Goal: Task Accomplishment & Management: Use online tool/utility

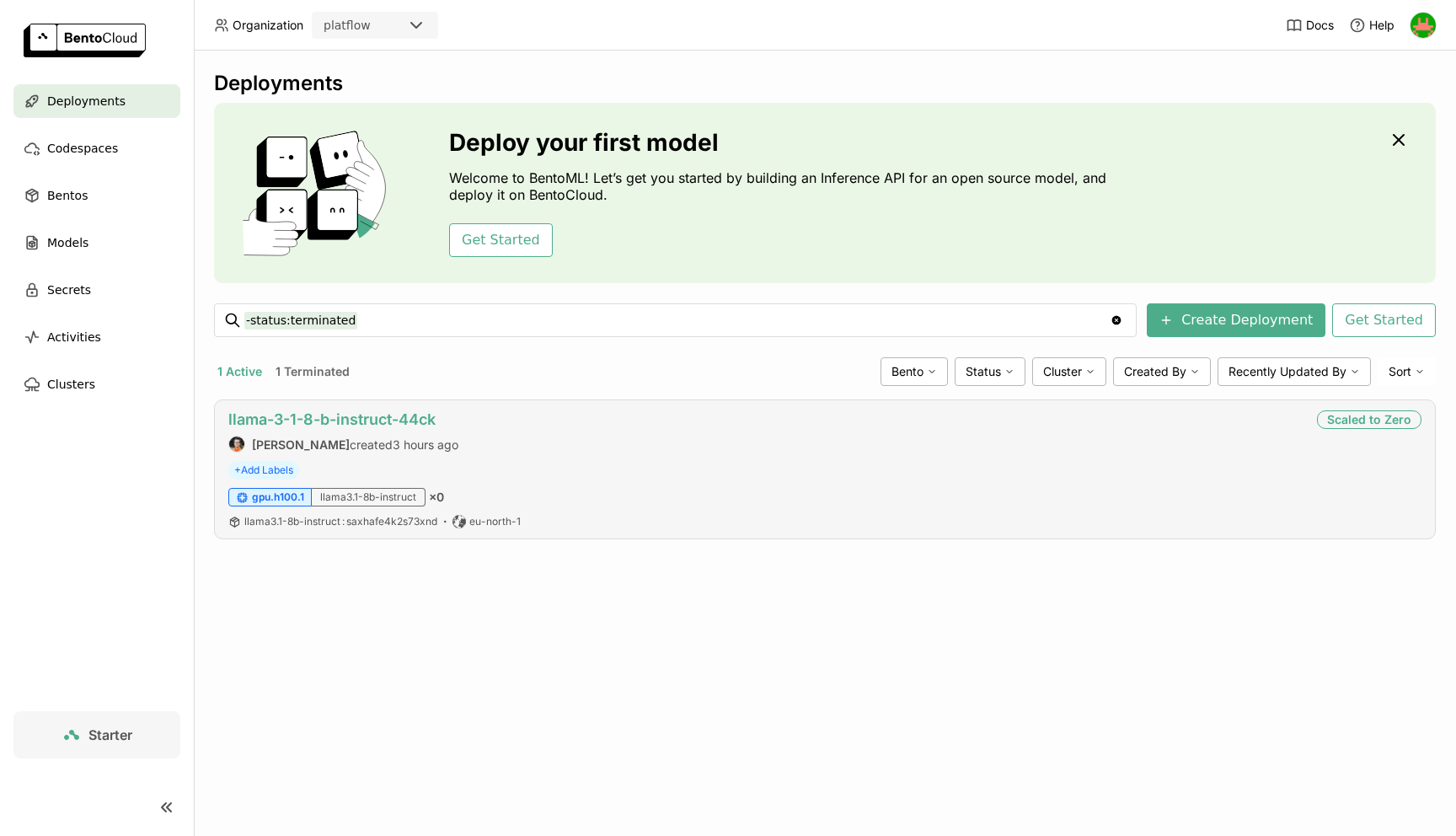
click at [384, 421] on link "llama-3-1-8-b-instruct-44ck" at bounding box center [331, 418] width 207 height 17
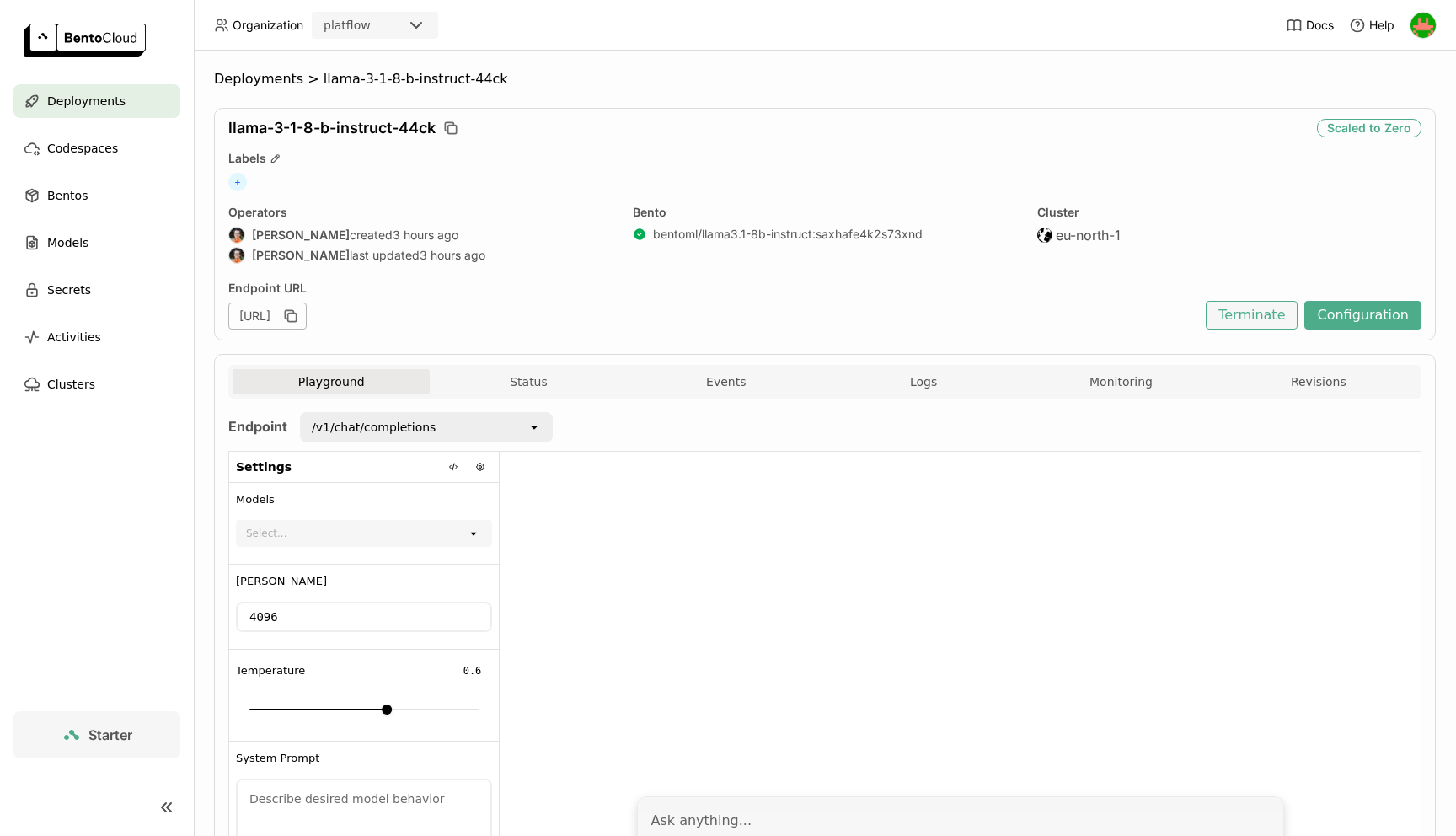
click at [1246, 316] on button "Terminate" at bounding box center [1251, 316] width 91 height 29
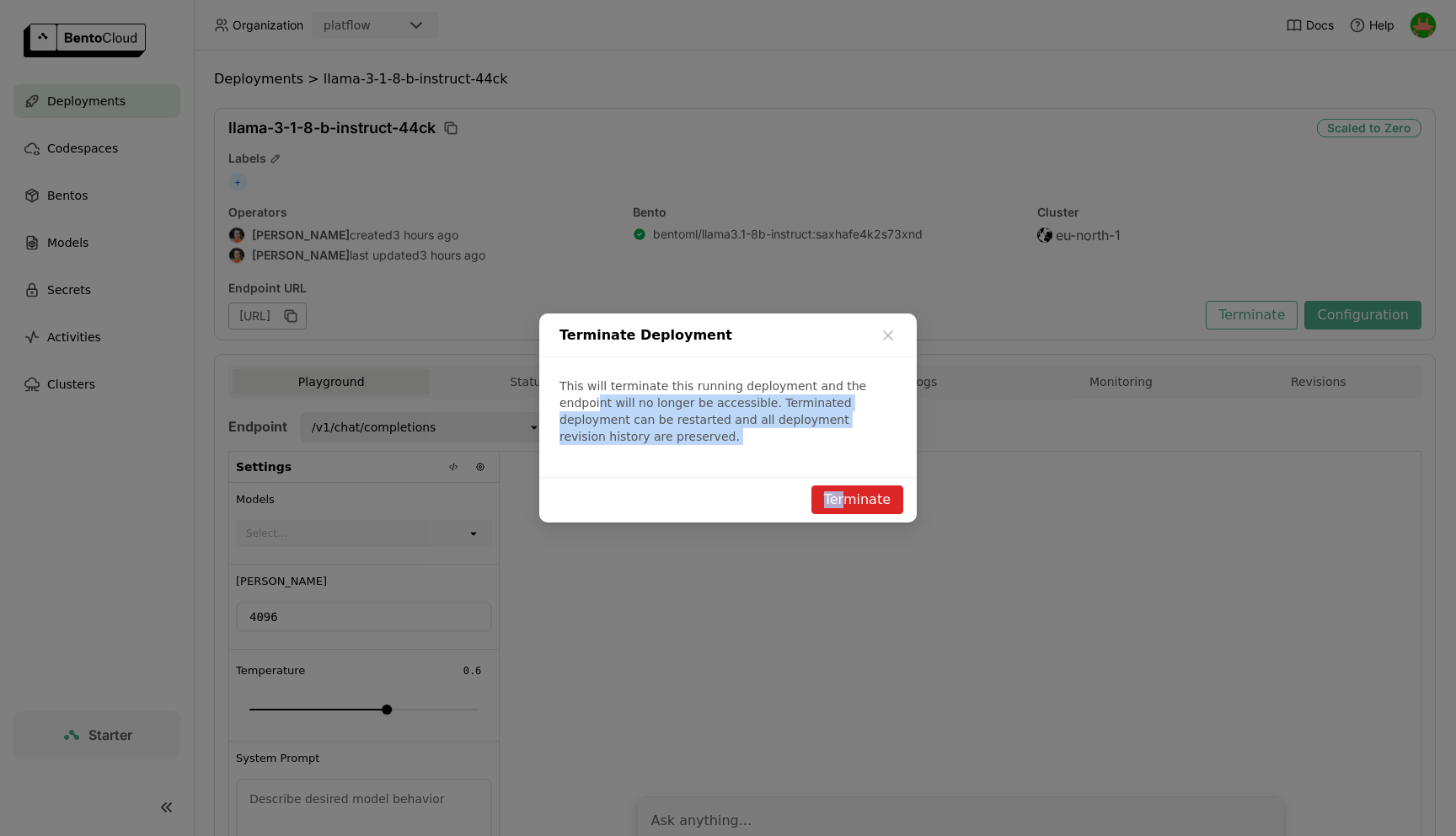
drag, startPoint x: 853, startPoint y: 496, endPoint x: 881, endPoint y: 396, distance: 103.8
click at [881, 396] on div "Terminate Deployment This will terminate this running deployment and the endpoi…" at bounding box center [728, 418] width 377 height 209
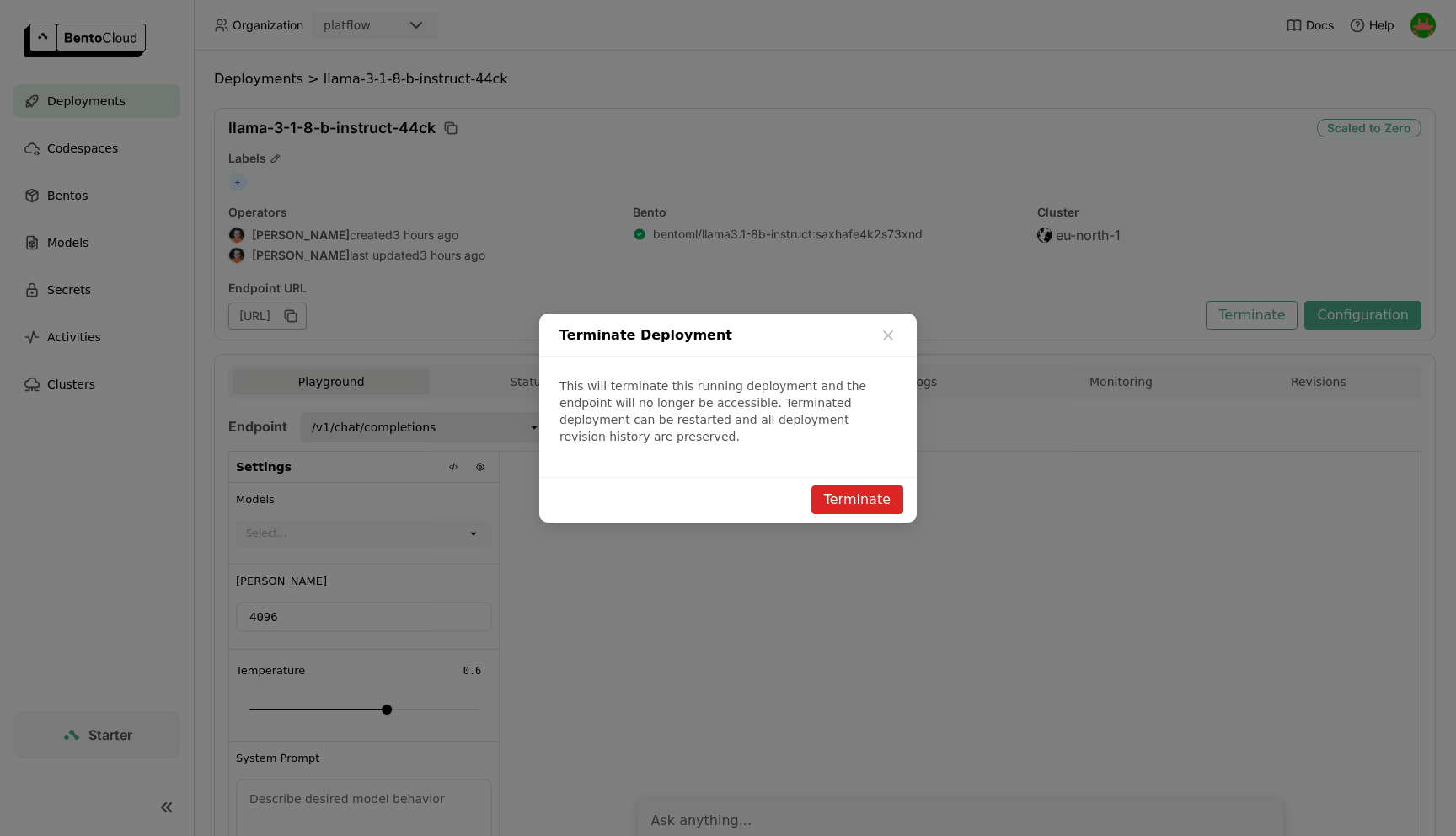
click at [881, 396] on p "This will terminate this running deployment and the endpoint will no longer be …" at bounding box center [728, 411] width 337 height 67
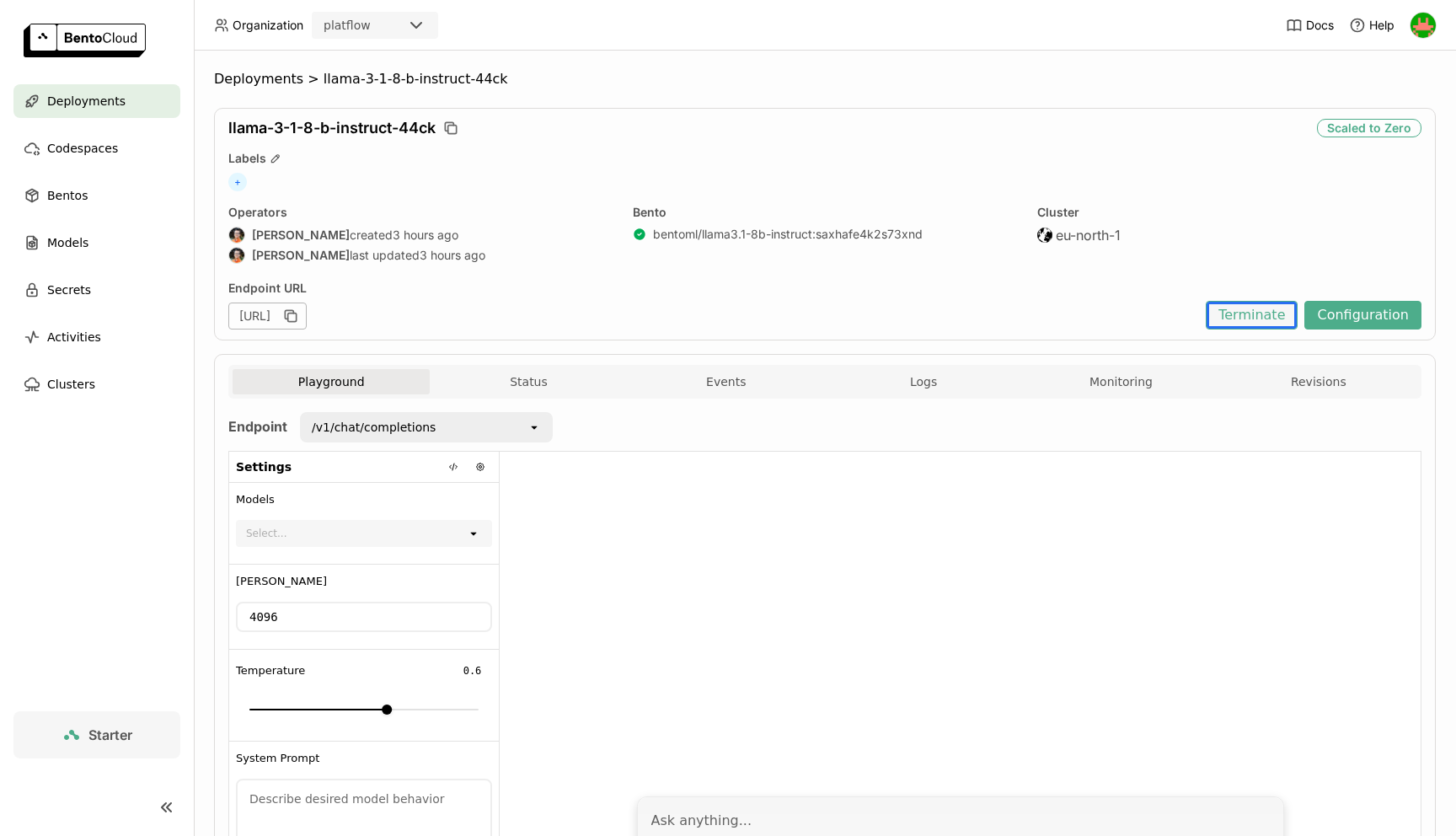
click at [1255, 314] on button "Terminate" at bounding box center [1251, 316] width 91 height 29
click at [1346, 133] on div "Scaled to Zero" at bounding box center [1369, 127] width 105 height 18
click at [1358, 130] on div "Scaled to Zero" at bounding box center [1369, 127] width 105 height 18
click at [1375, 130] on div "Scaled to Zero" at bounding box center [1369, 127] width 105 height 18
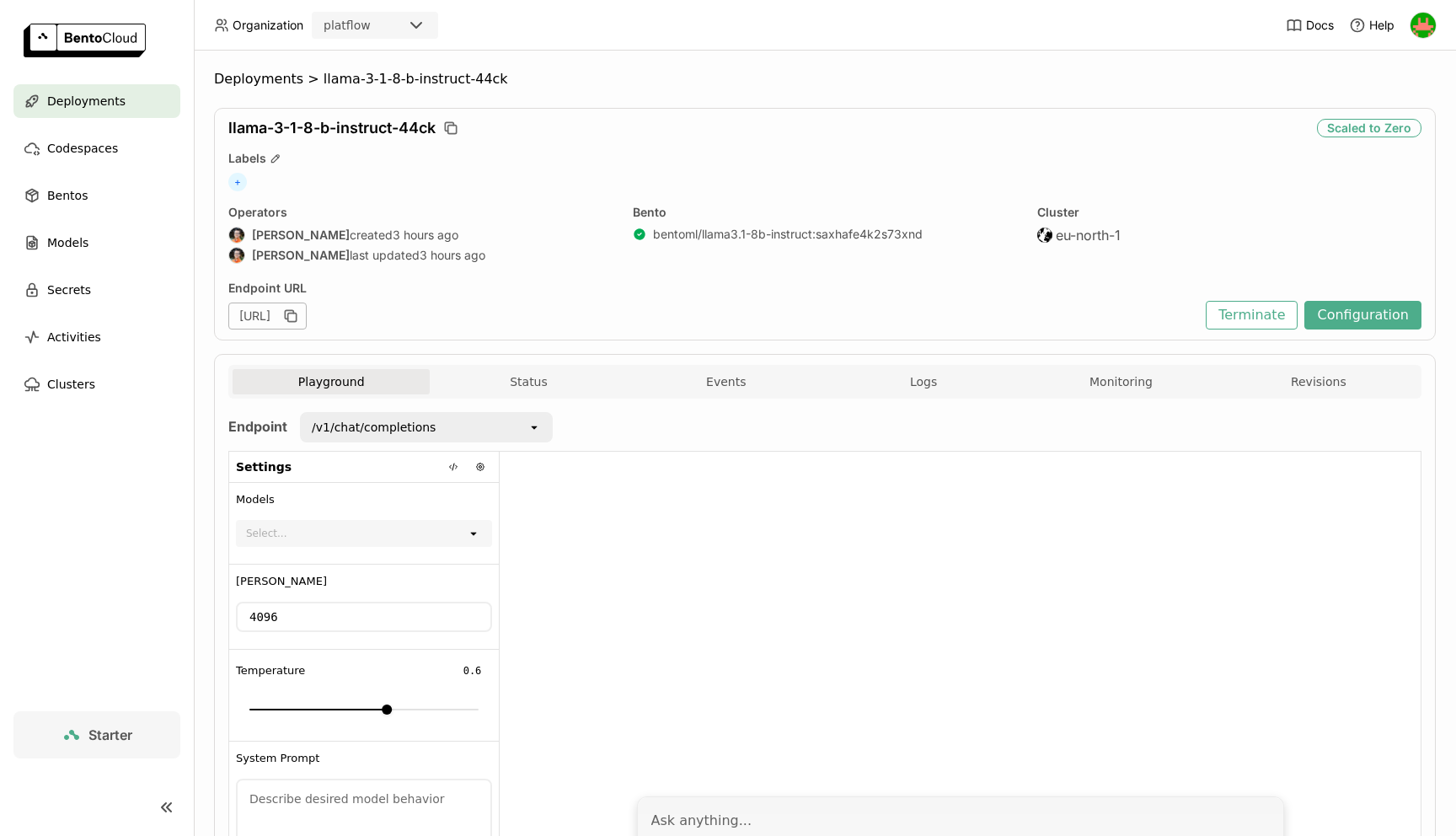
click at [1280, 259] on div "Cluster eu-north-1" at bounding box center [1229, 236] width 384 height 63
click at [297, 234] on strong "[PERSON_NAME]" at bounding box center [301, 235] width 98 height 15
click at [236, 233] on img at bounding box center [237, 235] width 15 height 15
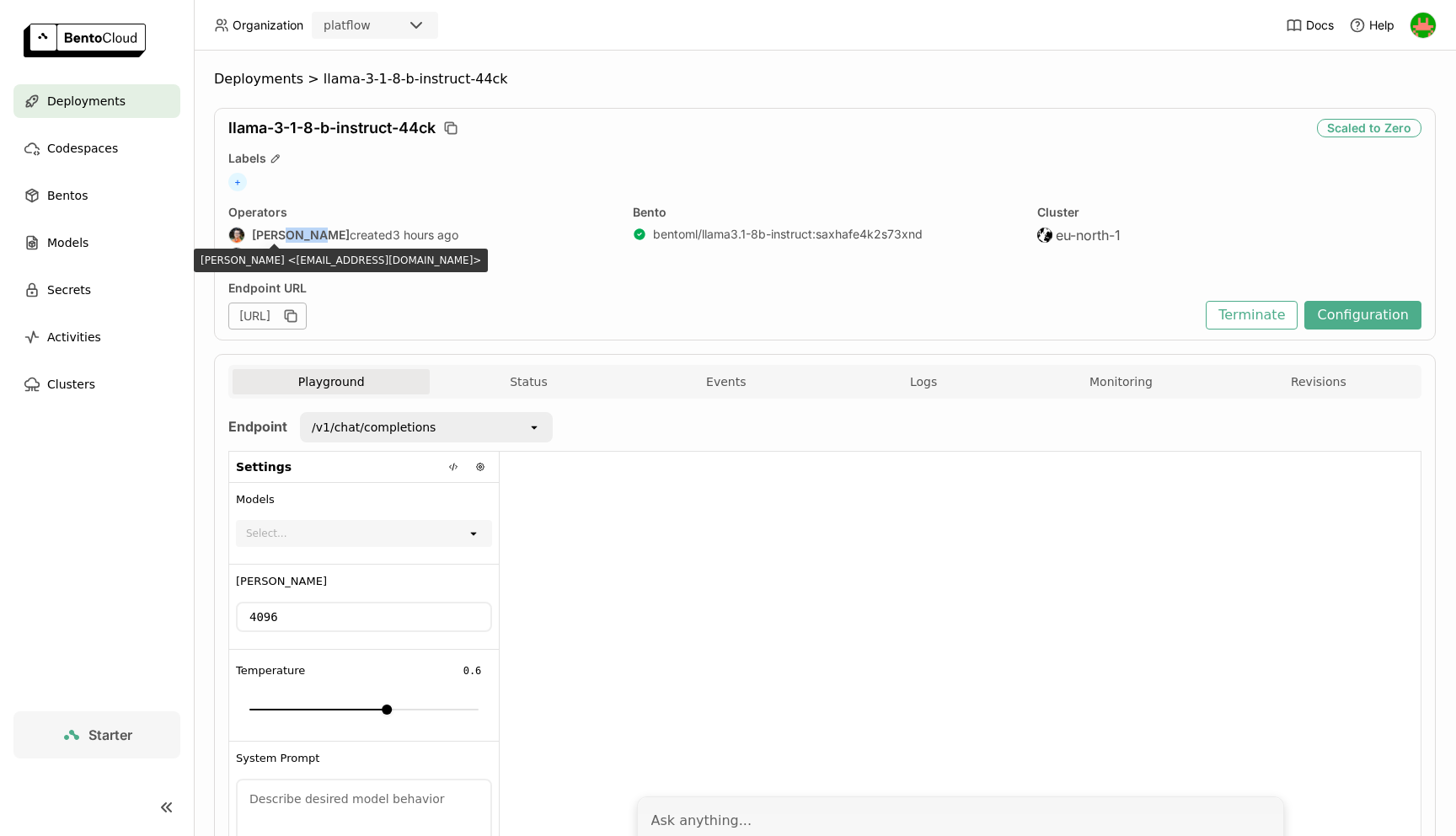
click at [236, 233] on img at bounding box center [237, 235] width 15 height 15
click at [236, 214] on div "Operators" at bounding box center [420, 213] width 384 height 15
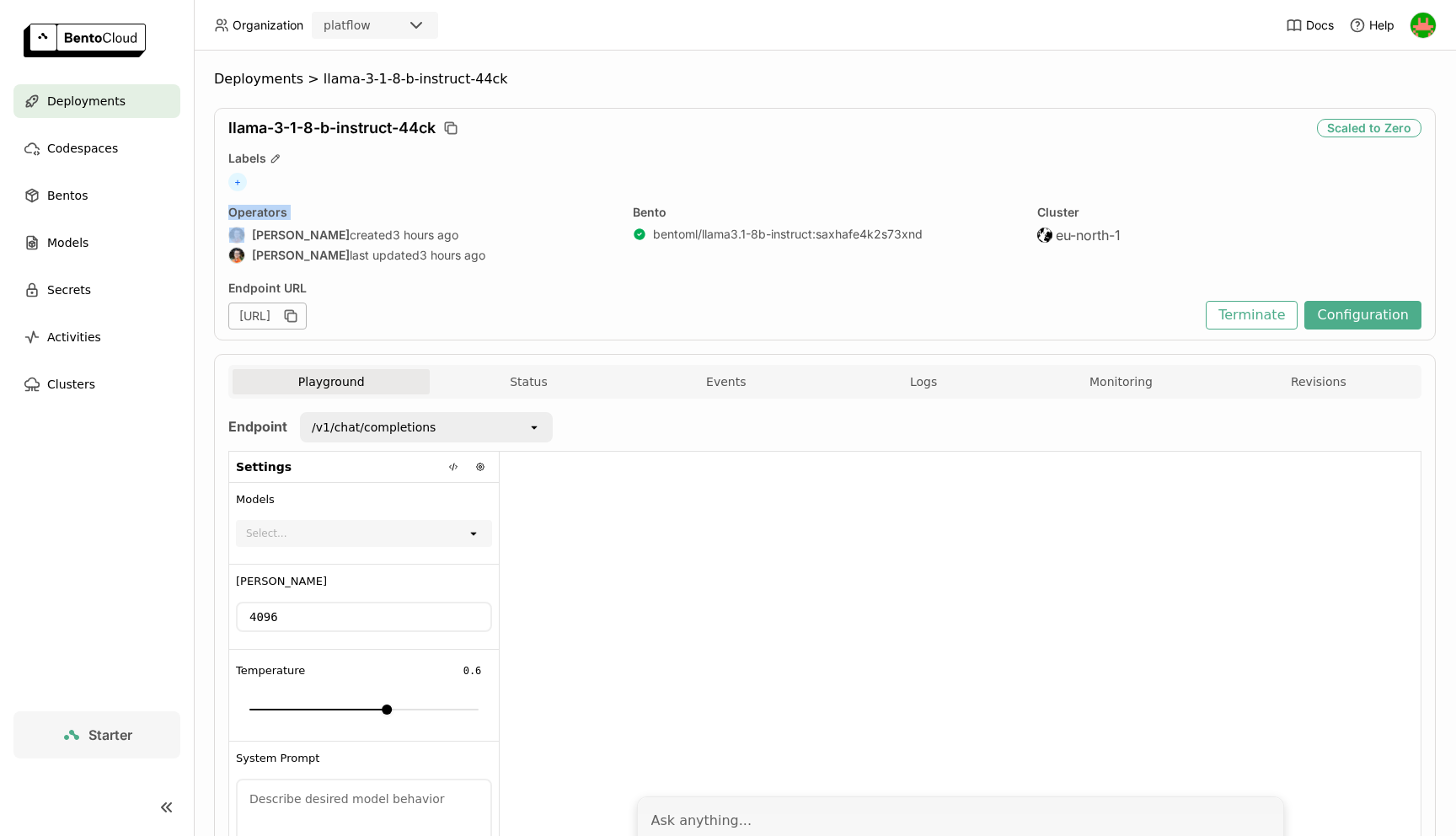
click at [241, 227] on div at bounding box center [237, 236] width 17 height 17
click at [256, 238] on strong "[PERSON_NAME]" at bounding box center [301, 235] width 98 height 15
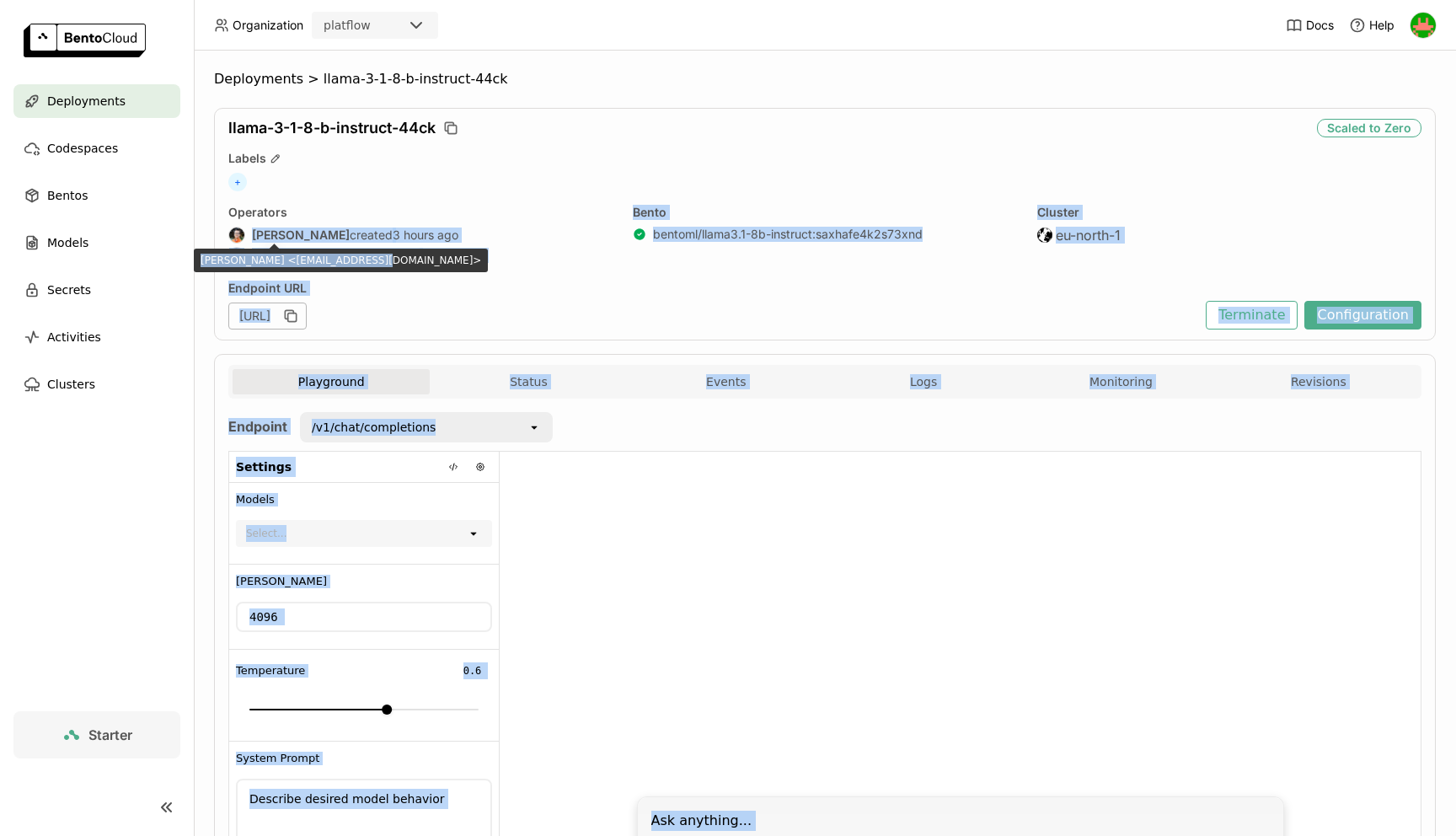
drag, startPoint x: 256, startPoint y: 238, endPoint x: 319, endPoint y: 267, distance: 69.4
click at [319, 267] on div "Organization platflow Docs Help Deployments Codespaces Bentos Models Secrets Ac…" at bounding box center [728, 418] width 1456 height 836
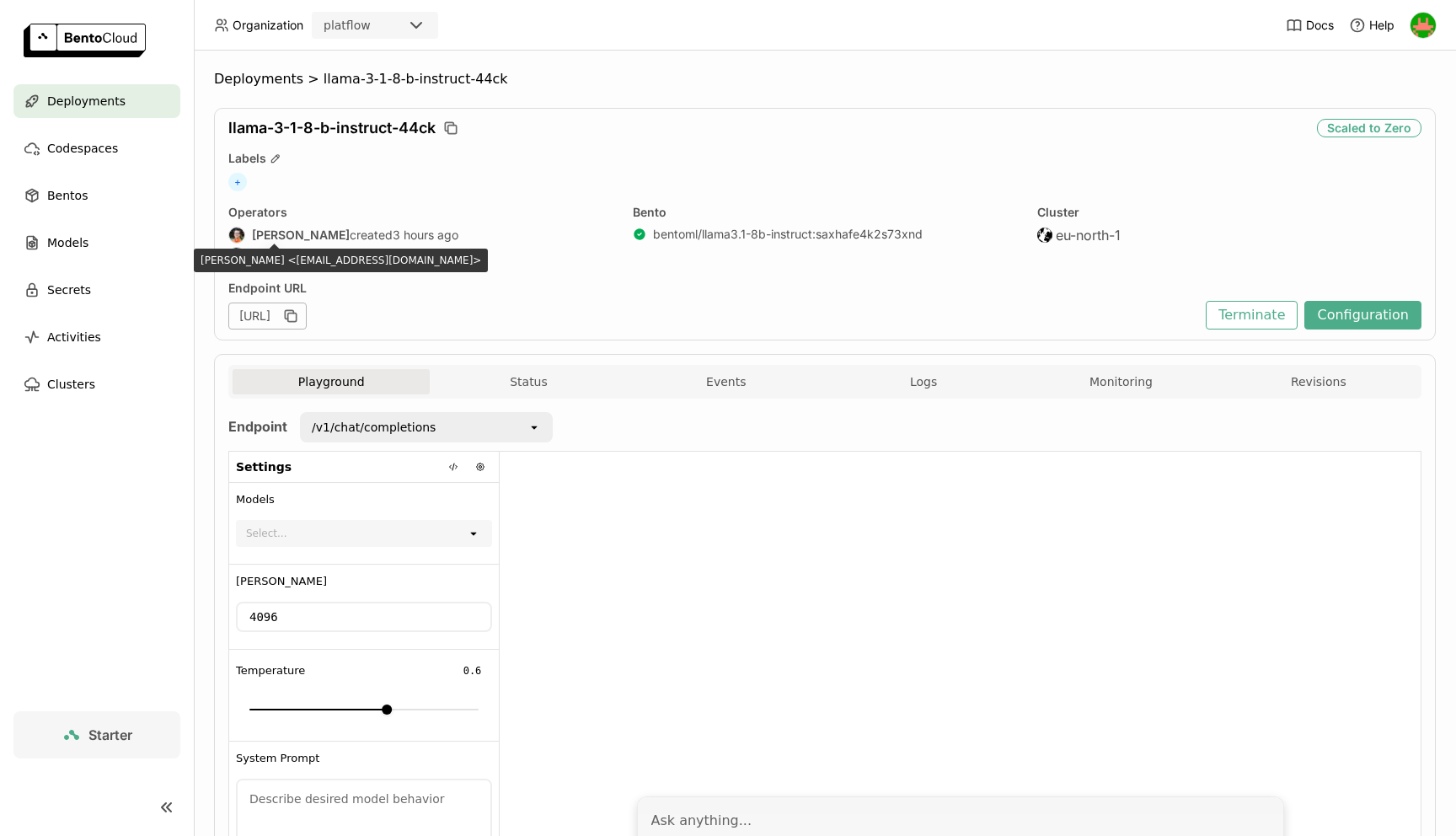
click at [508, 265] on div "Operators [PERSON_NAME] created 3 hours ago [PERSON_NAME] last updated 3 hours …" at bounding box center [420, 236] width 384 height 63
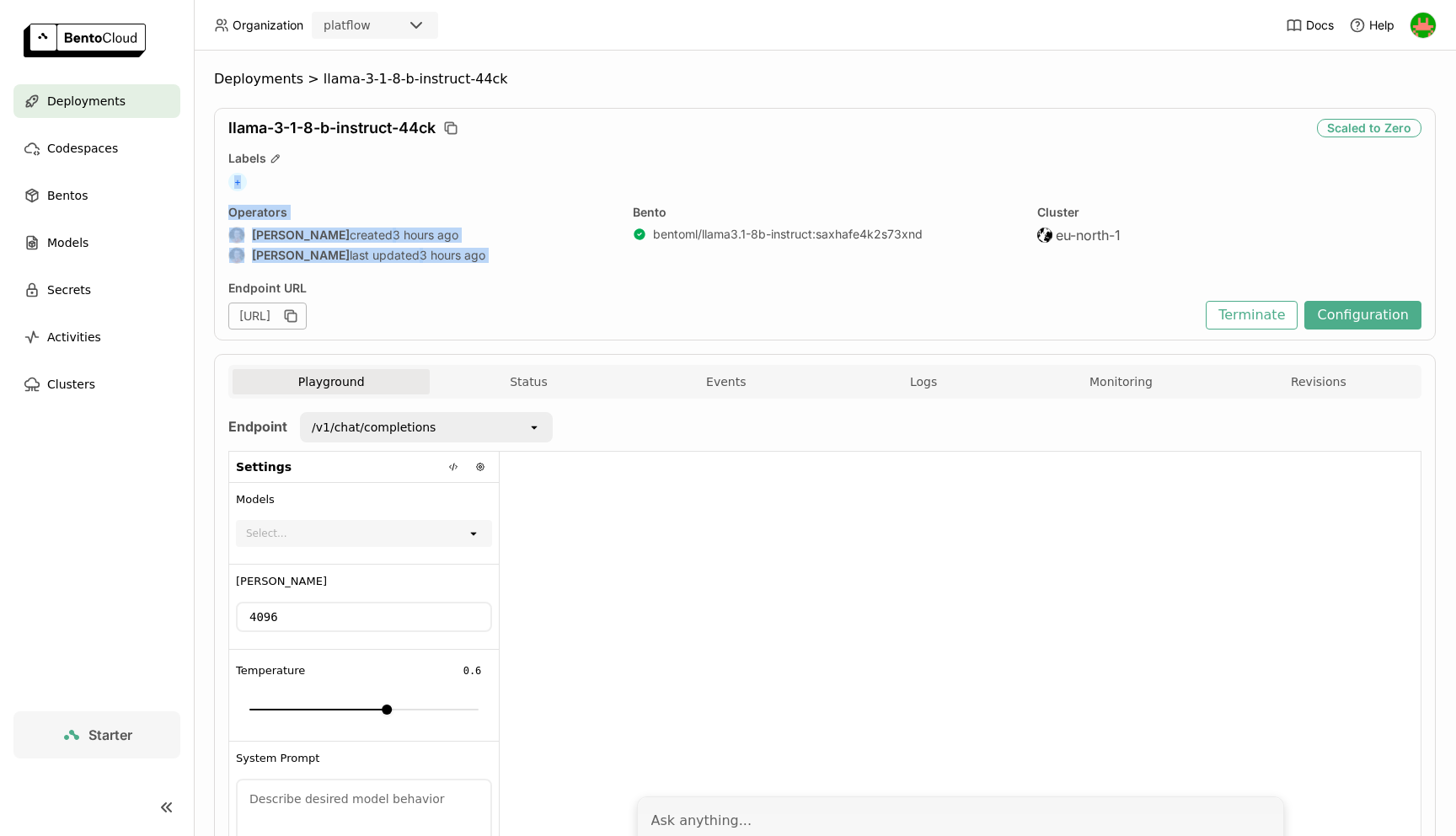
drag, startPoint x: 508, startPoint y: 265, endPoint x: 507, endPoint y: 190, distance: 75.0
click at [507, 190] on div "llama-3-1-8-b-instruct-44ck Scaled to Zero Labels + Operators [PERSON_NAME] cre…" at bounding box center [825, 224] width 1222 height 233
click at [507, 190] on div "+" at bounding box center [825, 182] width 1193 height 18
drag, startPoint x: 507, startPoint y: 190, endPoint x: 480, endPoint y: 266, distance: 80.7
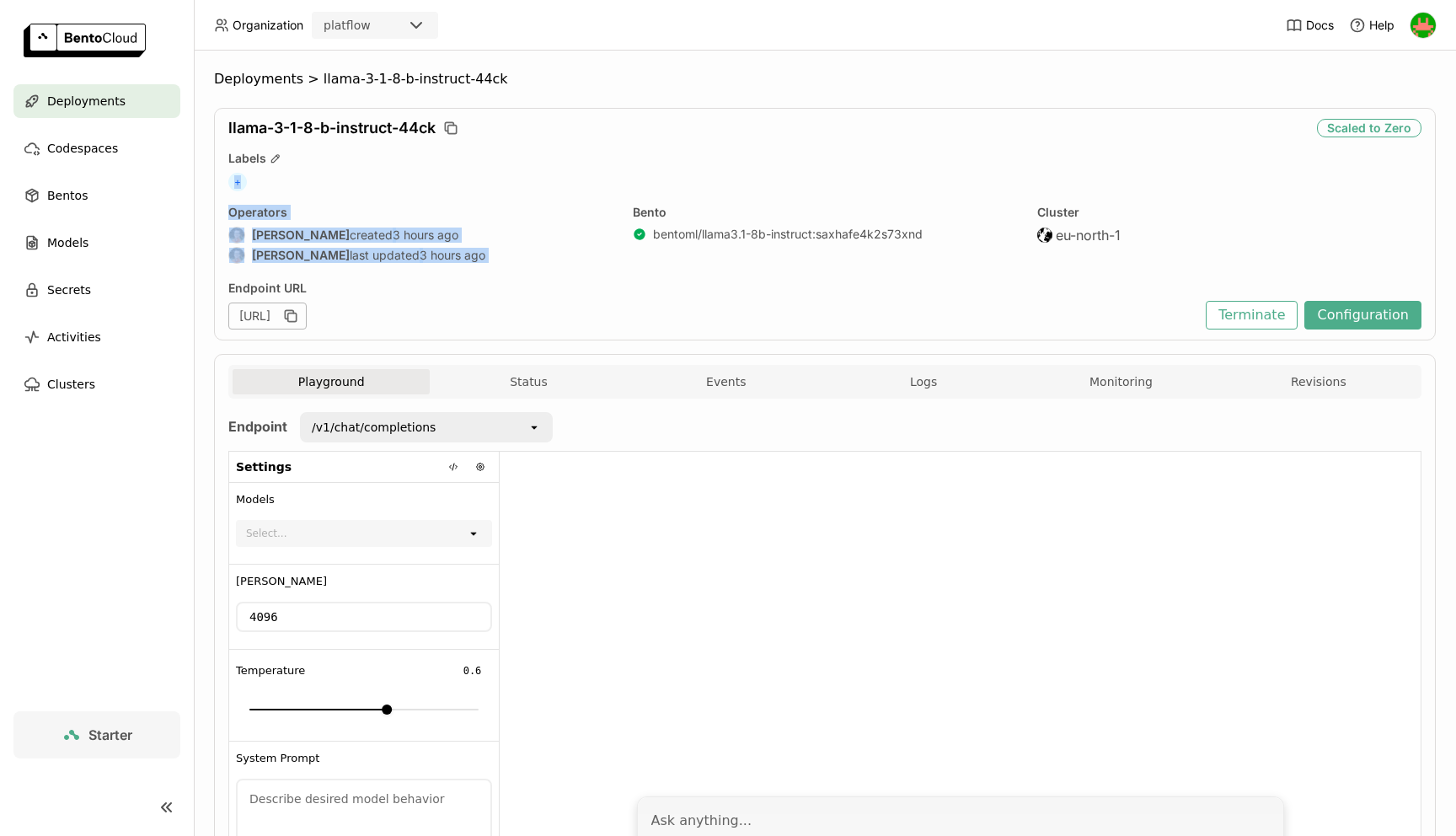
click at [480, 266] on div "llama-3-1-8-b-instruct-44ck Scaled to Zero Labels + Operators [PERSON_NAME] cre…" at bounding box center [825, 224] width 1222 height 233
click at [480, 266] on div "Operators [PERSON_NAME] created 3 hours ago [PERSON_NAME] last updated 3 hours …" at bounding box center [420, 236] width 384 height 63
drag, startPoint x: 480, startPoint y: 266, endPoint x: 496, endPoint y: 113, distance: 153.8
click at [496, 113] on div "llama-3-1-8-b-instruct-44ck Scaled to Zero Labels + Operators [PERSON_NAME] cre…" at bounding box center [825, 224] width 1222 height 233
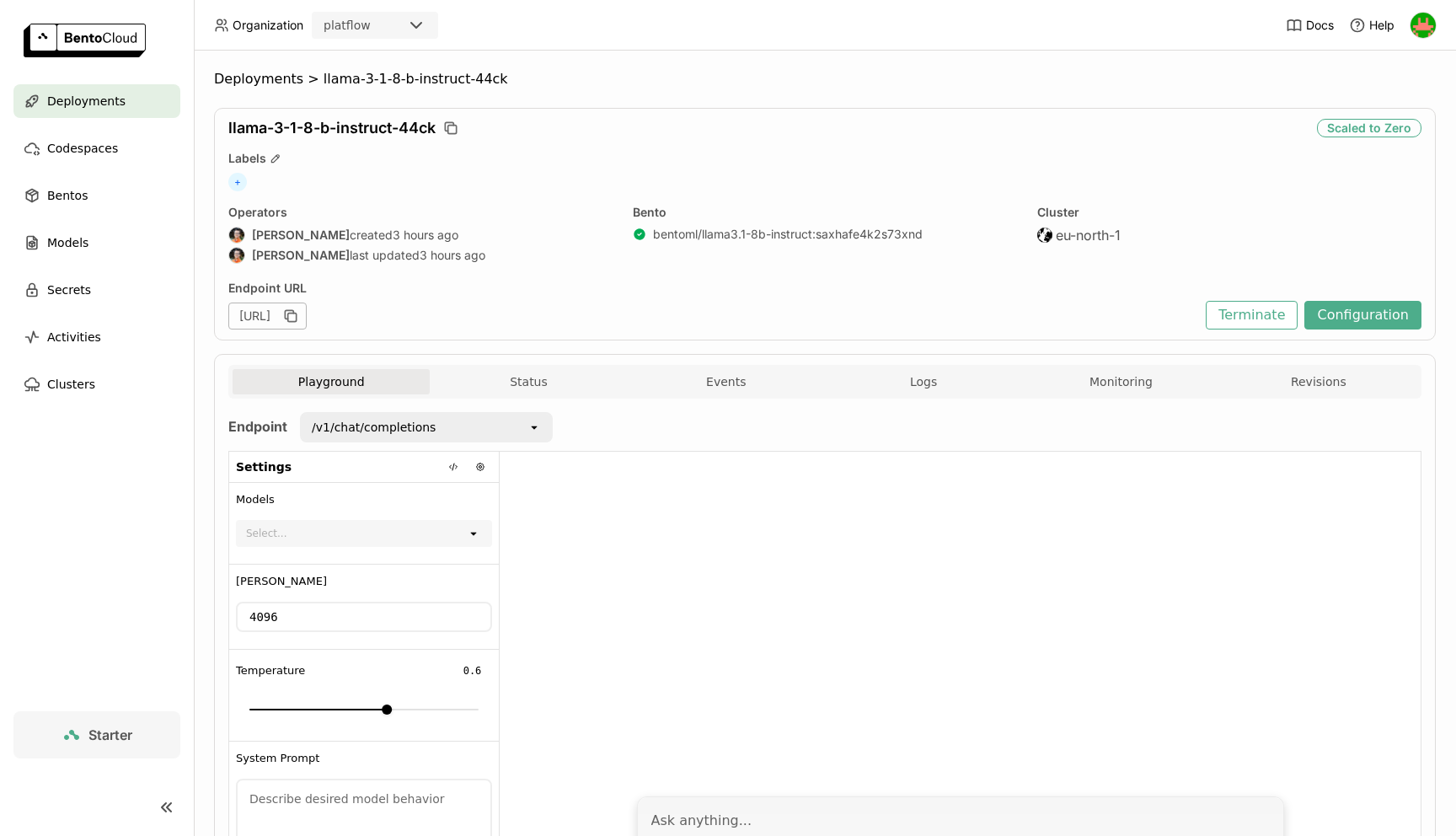
click at [496, 113] on div "llama-3-1-8-b-instruct-44ck Scaled to Zero Labels + Operators [PERSON_NAME] cre…" at bounding box center [825, 224] width 1222 height 233
click at [96, 146] on span "Codespaces" at bounding box center [83, 148] width 71 height 20
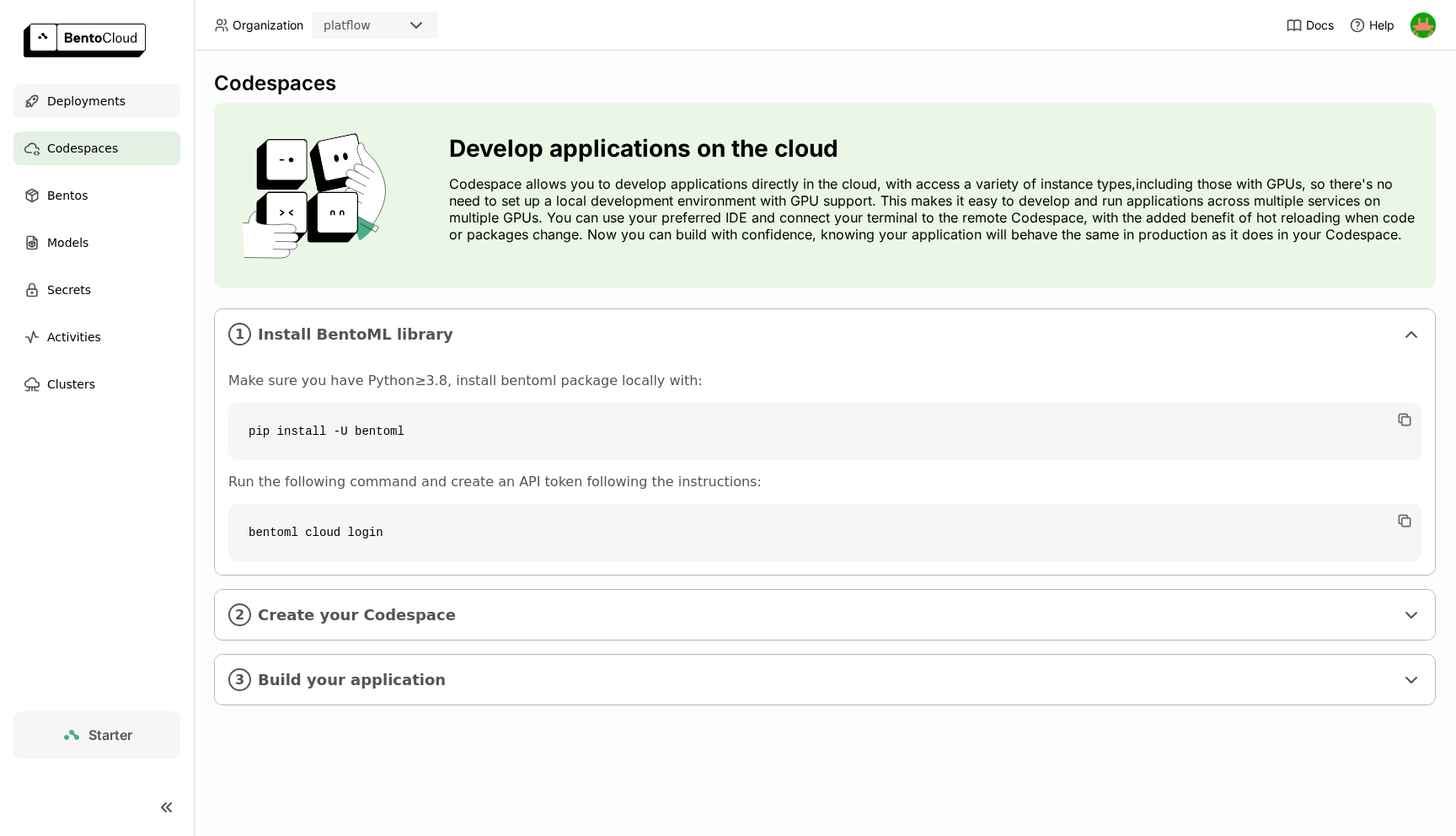
click at [95, 105] on span "Deployments" at bounding box center [86, 101] width 78 height 20
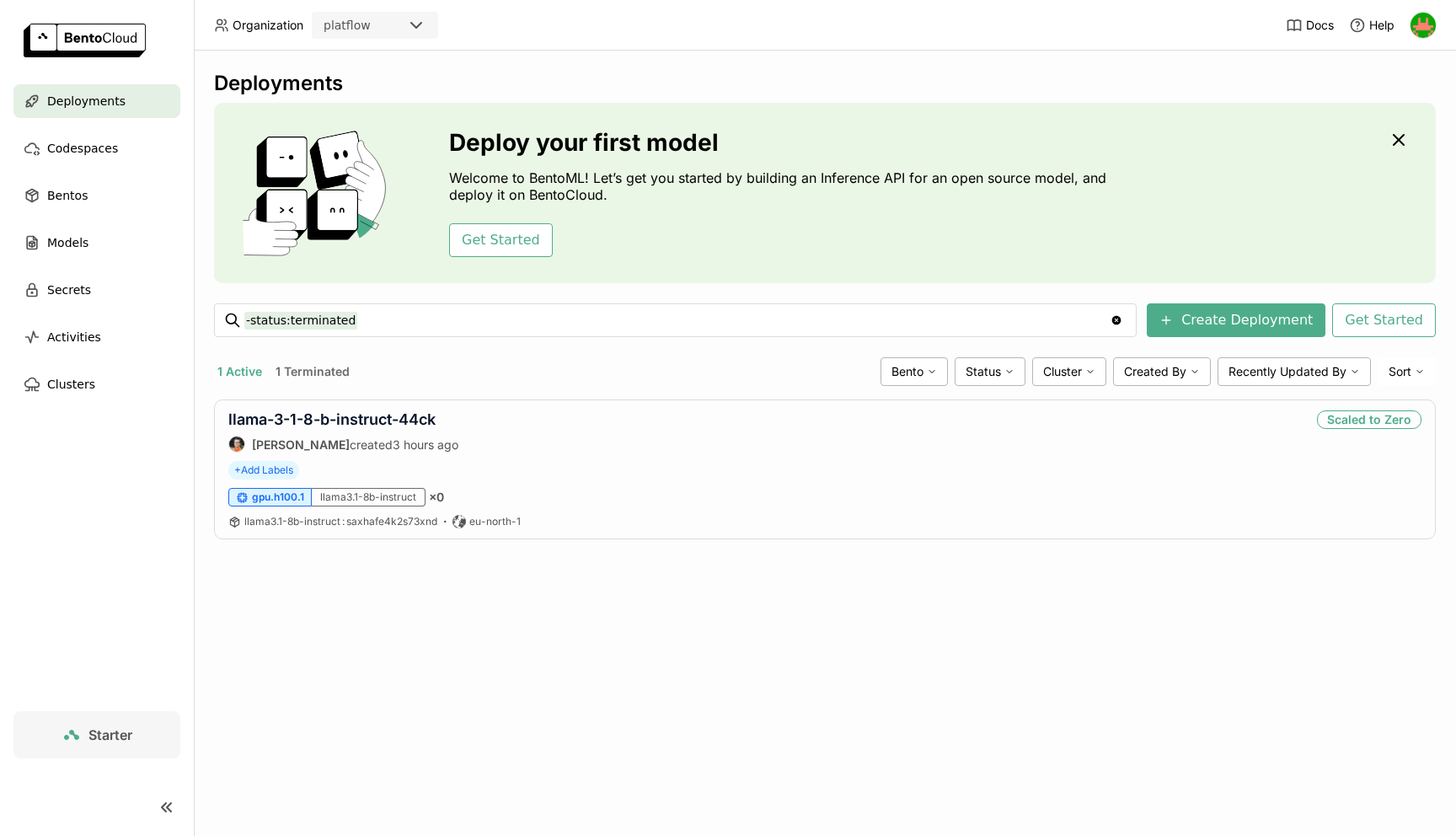
click at [99, 740] on span "Starter" at bounding box center [111, 735] width 44 height 17
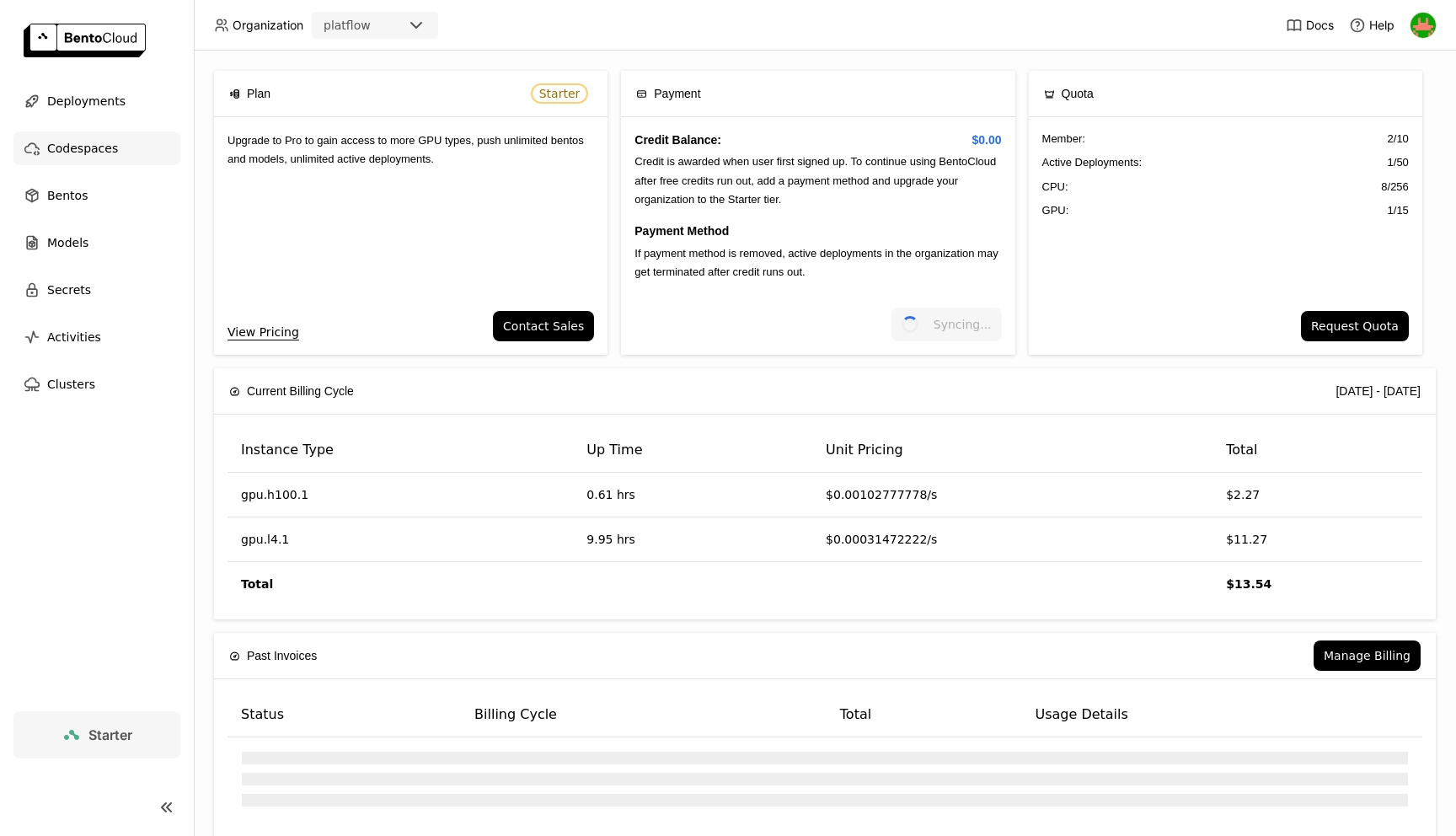
click at [84, 143] on span "Codespaces" at bounding box center [83, 148] width 71 height 20
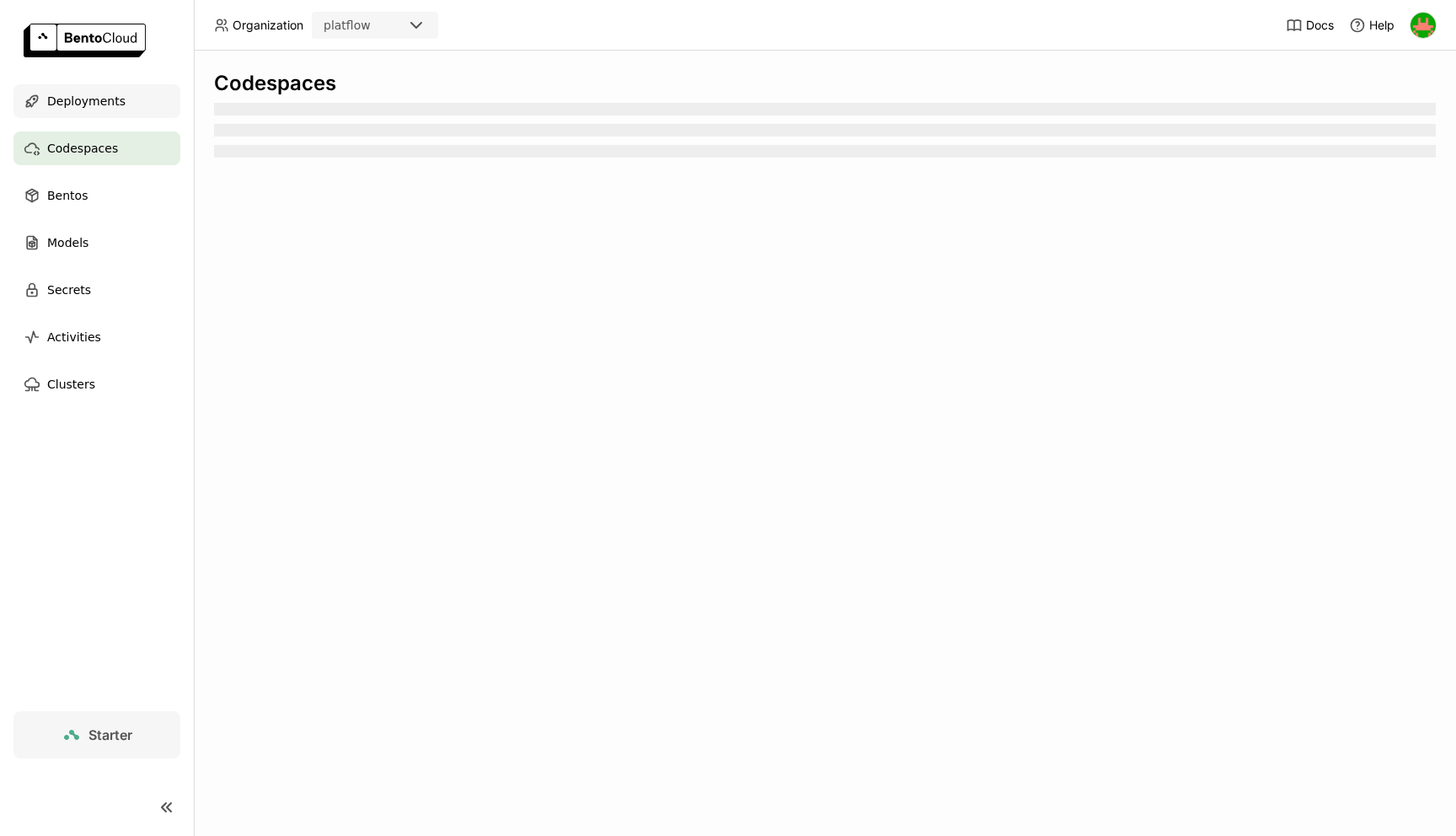
click at [85, 91] on span "Deployments" at bounding box center [86, 101] width 78 height 20
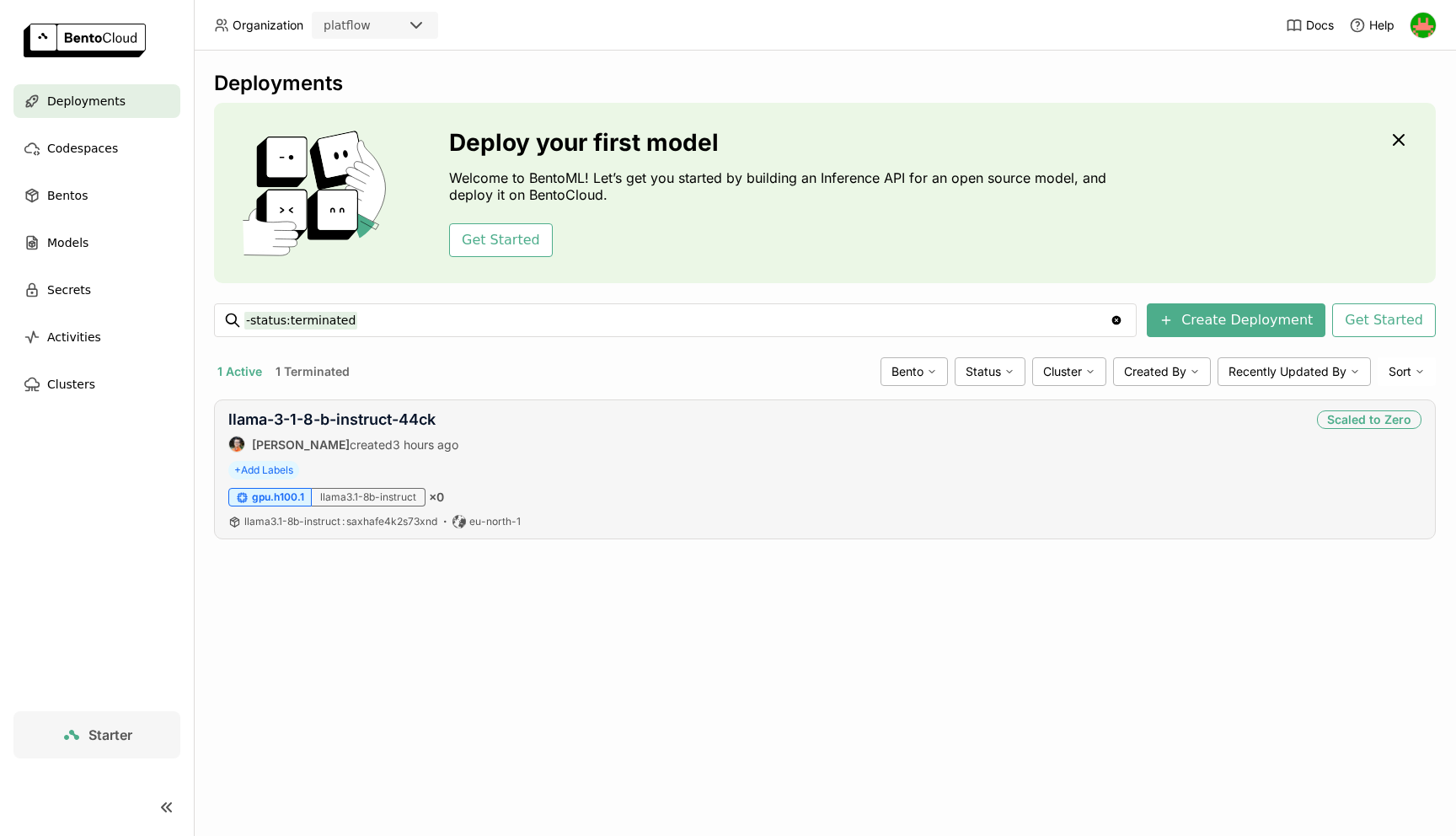
click at [373, 505] on div "llama3.1-8b-instruct" at bounding box center [369, 496] width 114 height 18
click at [373, 500] on div "llama3.1-8b-instruct" at bounding box center [369, 496] width 114 height 18
click at [393, 440] on span "3 hours ago" at bounding box center [425, 443] width 65 height 14
click at [395, 440] on span "3 hours ago" at bounding box center [425, 443] width 65 height 14
click at [907, 378] on span "Bento" at bounding box center [907, 371] width 32 height 15
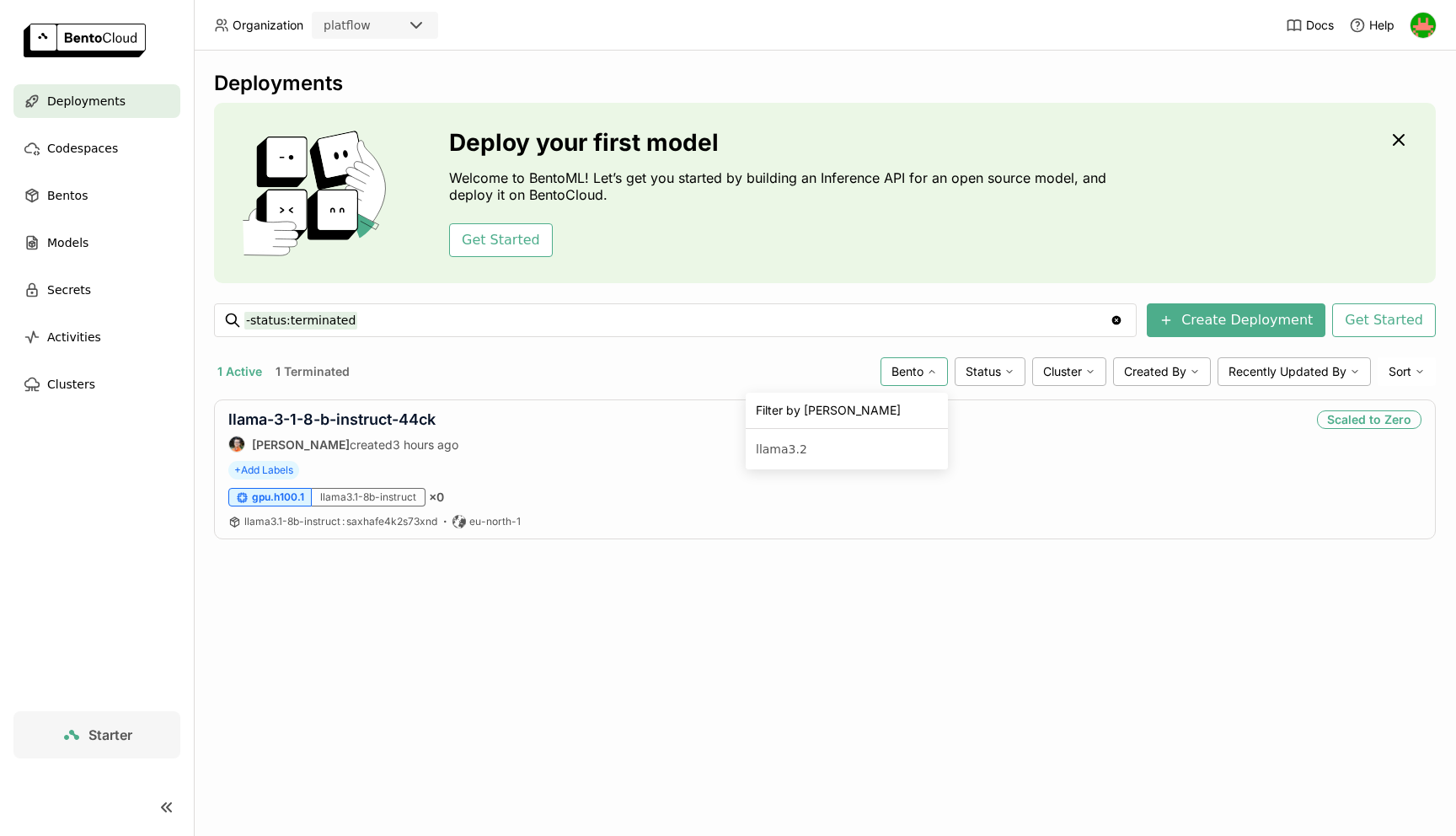
click at [907, 378] on span "Bento" at bounding box center [907, 371] width 32 height 15
click at [930, 459] on div "llama-3-1-8-b-instruct-44ck [PERSON_NAME] created 3 hours ago Scaled to Zero + …" at bounding box center [825, 469] width 1222 height 139
click at [1366, 422] on div "Scaled to Zero" at bounding box center [1369, 418] width 105 height 18
click at [1215, 430] on div "llama-3-1-8-b-instruct-44ck [PERSON_NAME] created 3 hours ago Scaled to Zero" at bounding box center [825, 431] width 1193 height 42
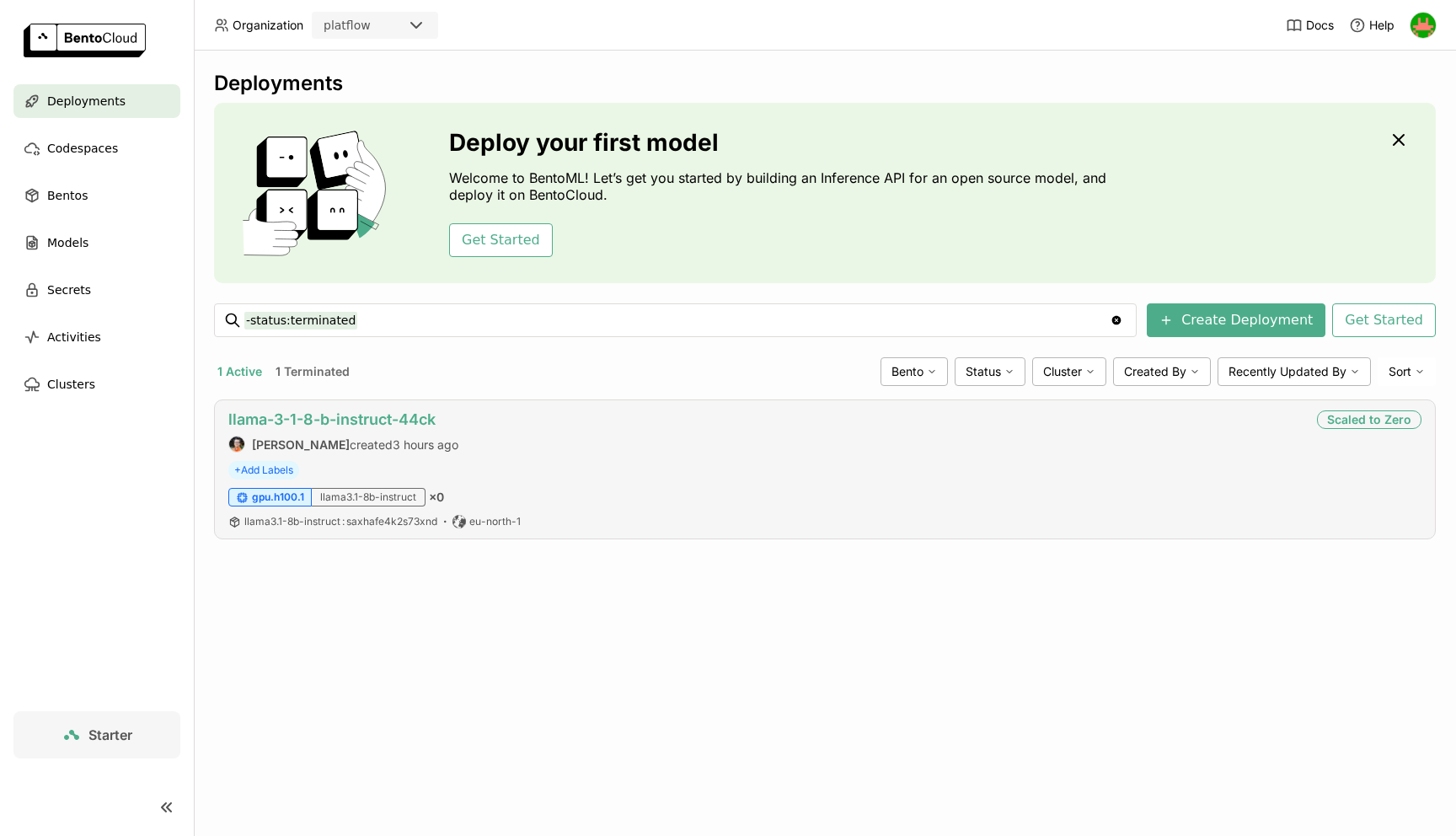
click at [327, 420] on link "llama-3-1-8-b-instruct-44ck" at bounding box center [331, 418] width 207 height 17
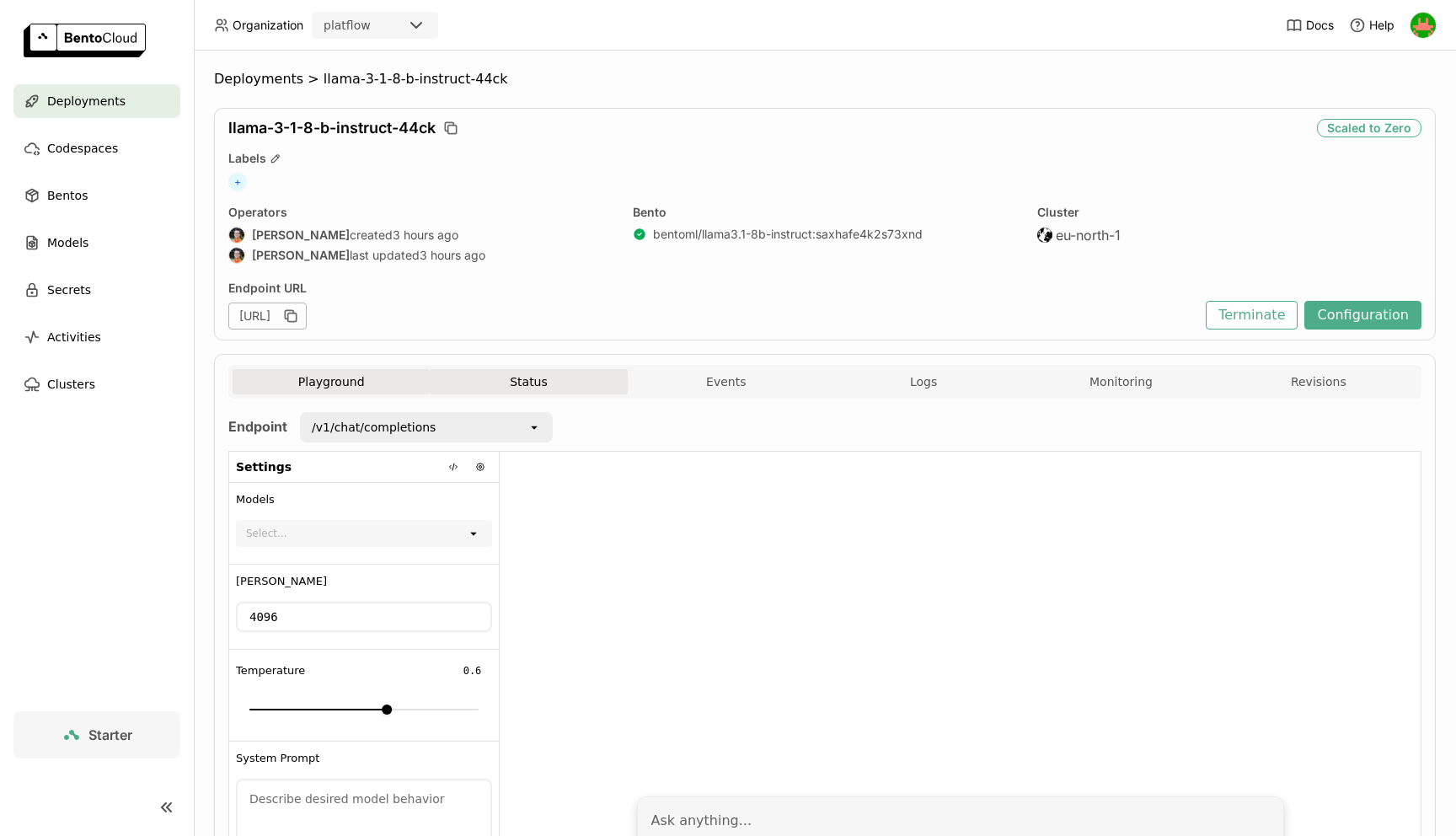
click at [527, 393] on div "Playground Status Events Logs Monitoring Revisions" at bounding box center [825, 384] width 1185 height 30
click at [530, 390] on button "Status" at bounding box center [528, 382] width 197 height 25
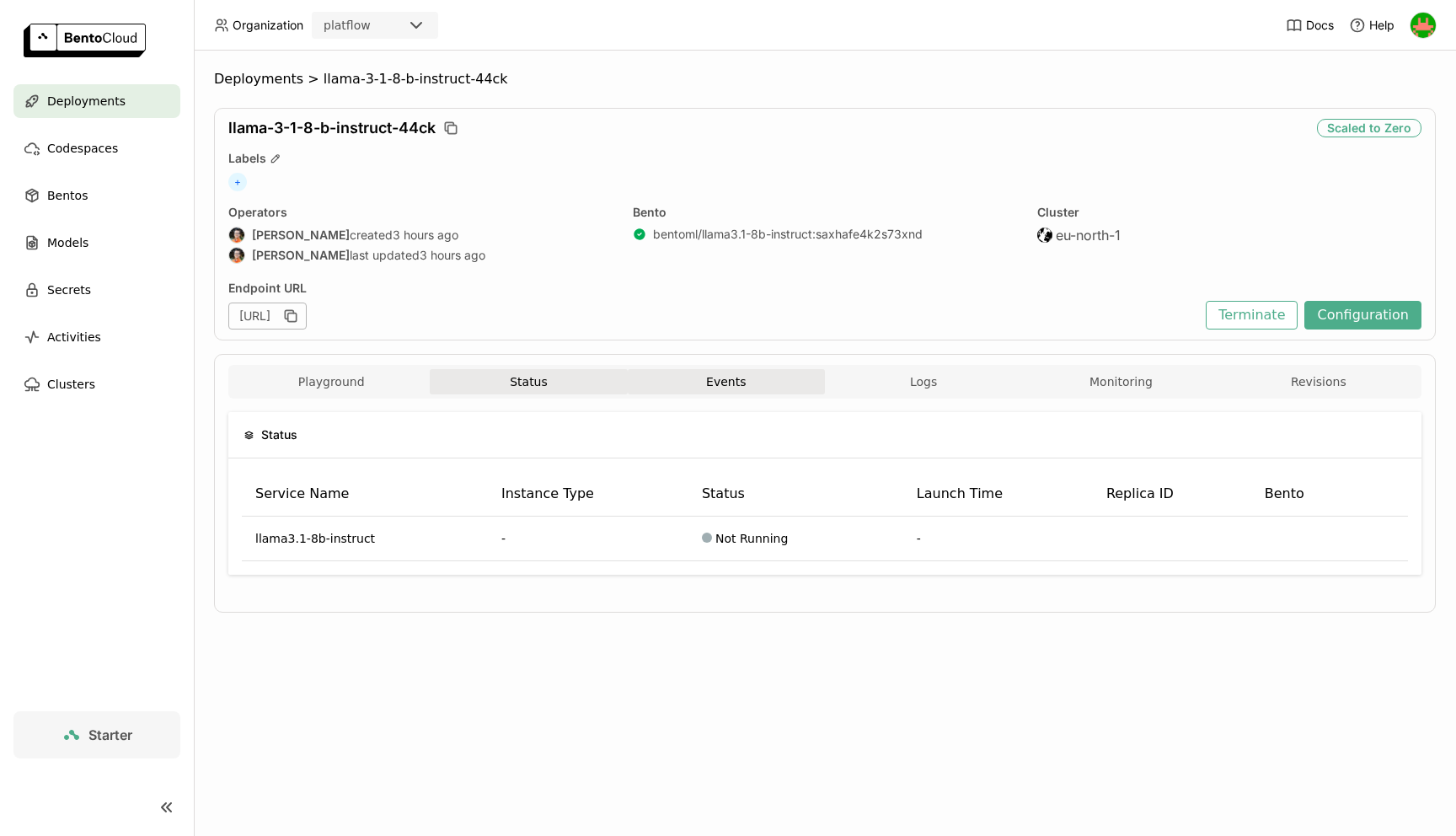
click at [735, 380] on button "Events" at bounding box center [726, 382] width 197 height 25
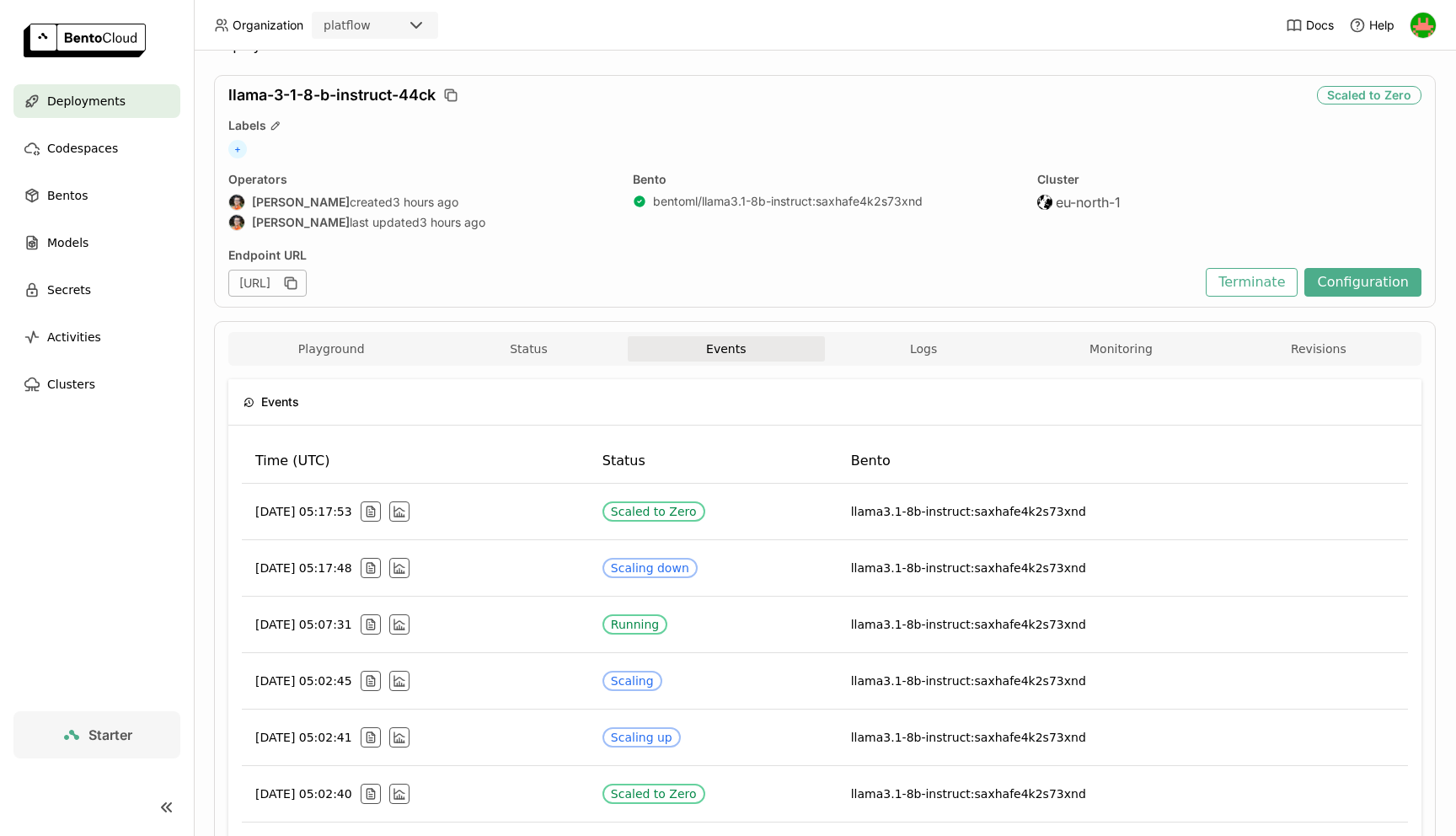
scroll to position [38, 0]
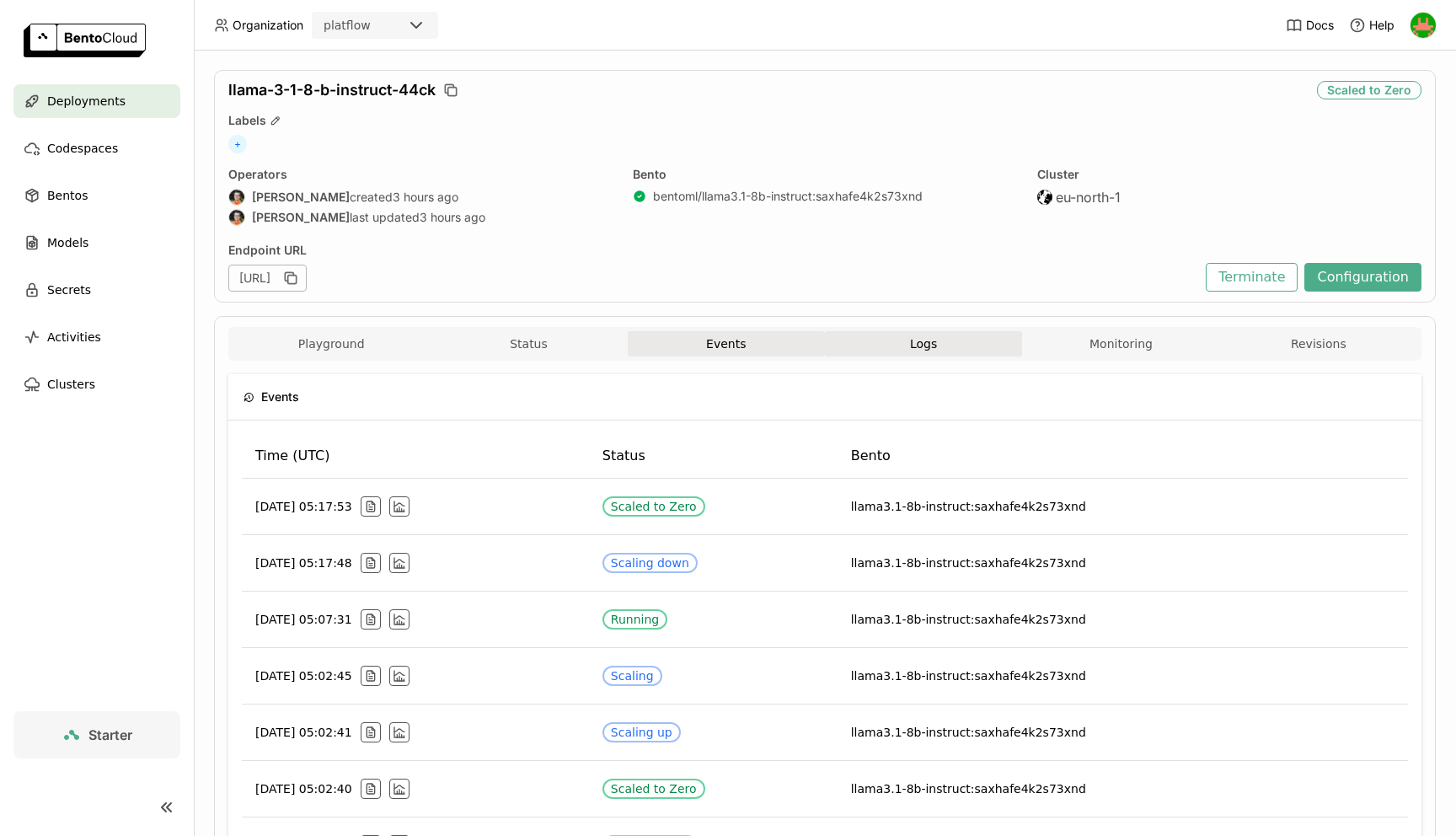
click at [963, 353] on button "Logs" at bounding box center [923, 343] width 197 height 25
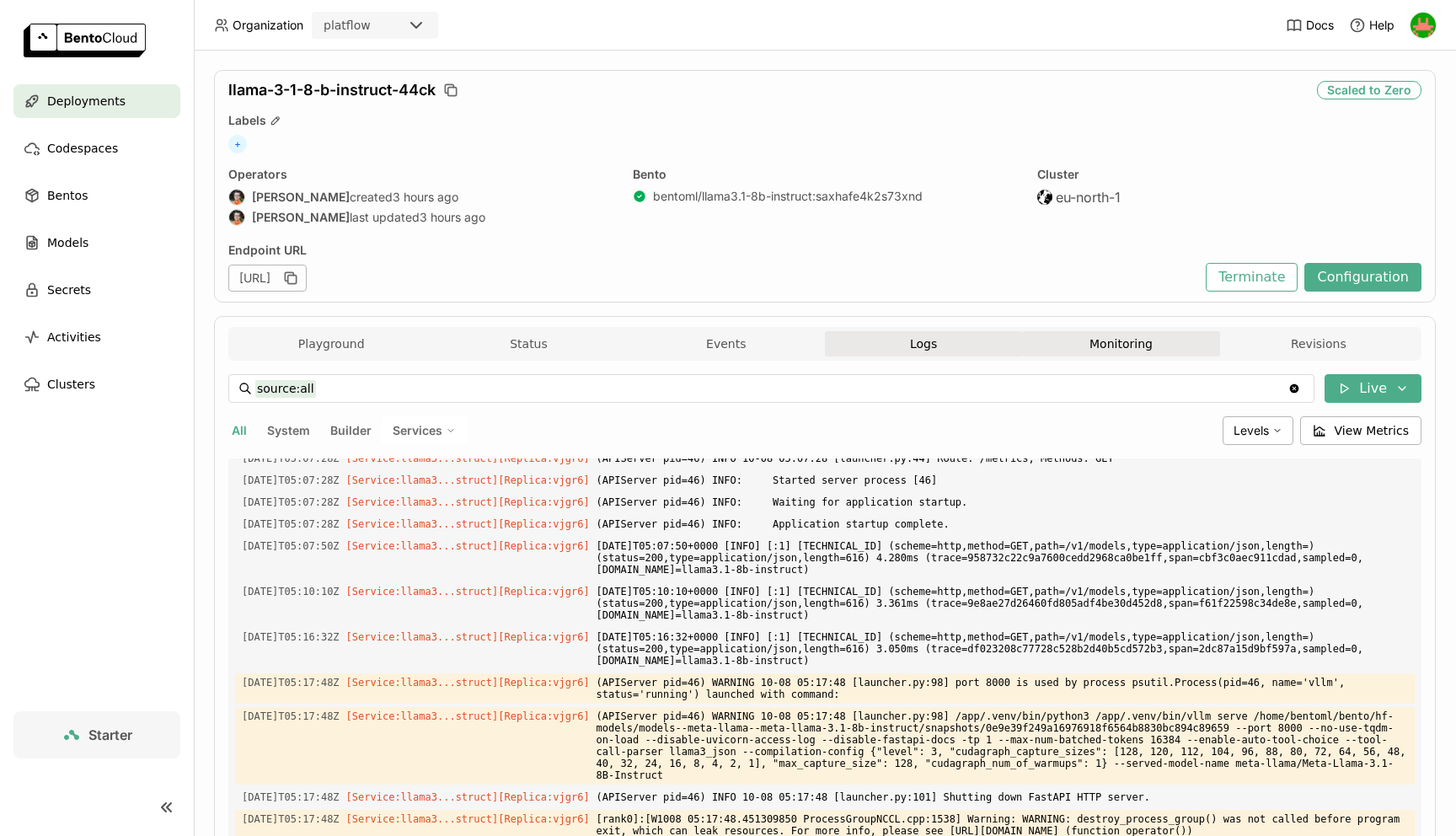
scroll to position [2555, 0]
click at [1111, 347] on button "Monitoring" at bounding box center [1120, 343] width 197 height 25
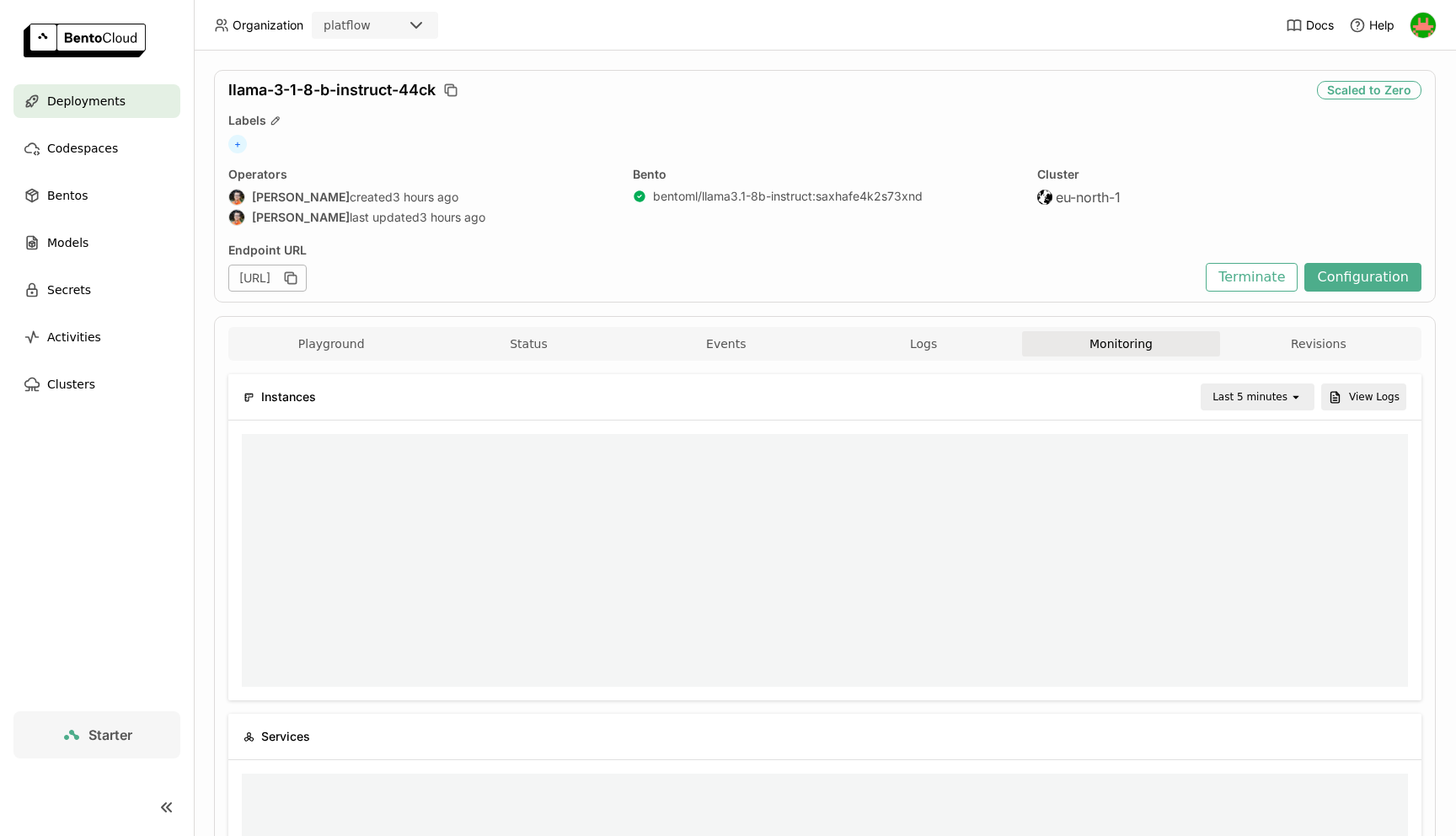
scroll to position [1, 1]
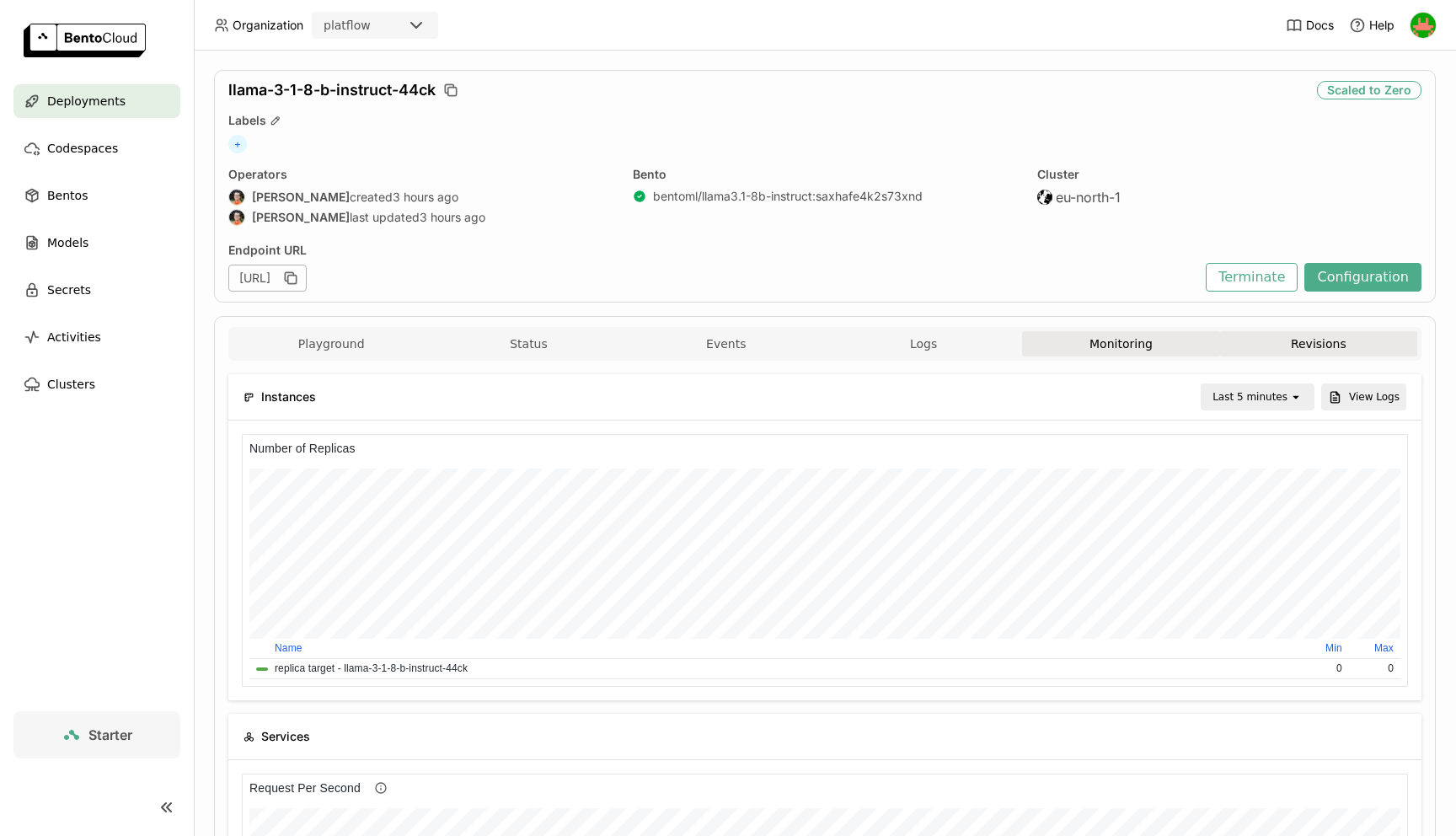
click at [1291, 347] on button "Revisions" at bounding box center [1318, 343] width 197 height 25
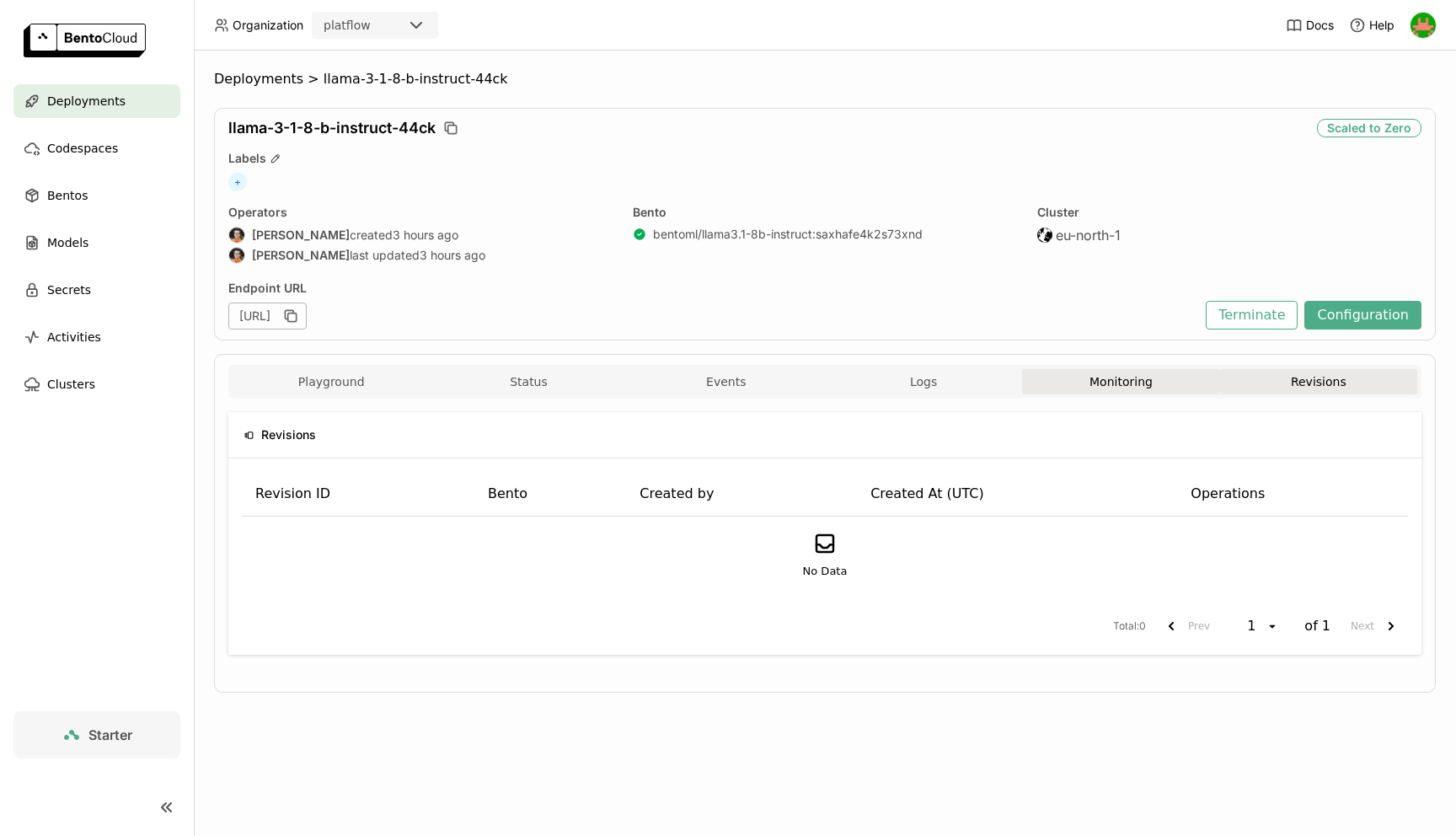
click at [1130, 371] on button "Monitoring" at bounding box center [1120, 382] width 197 height 25
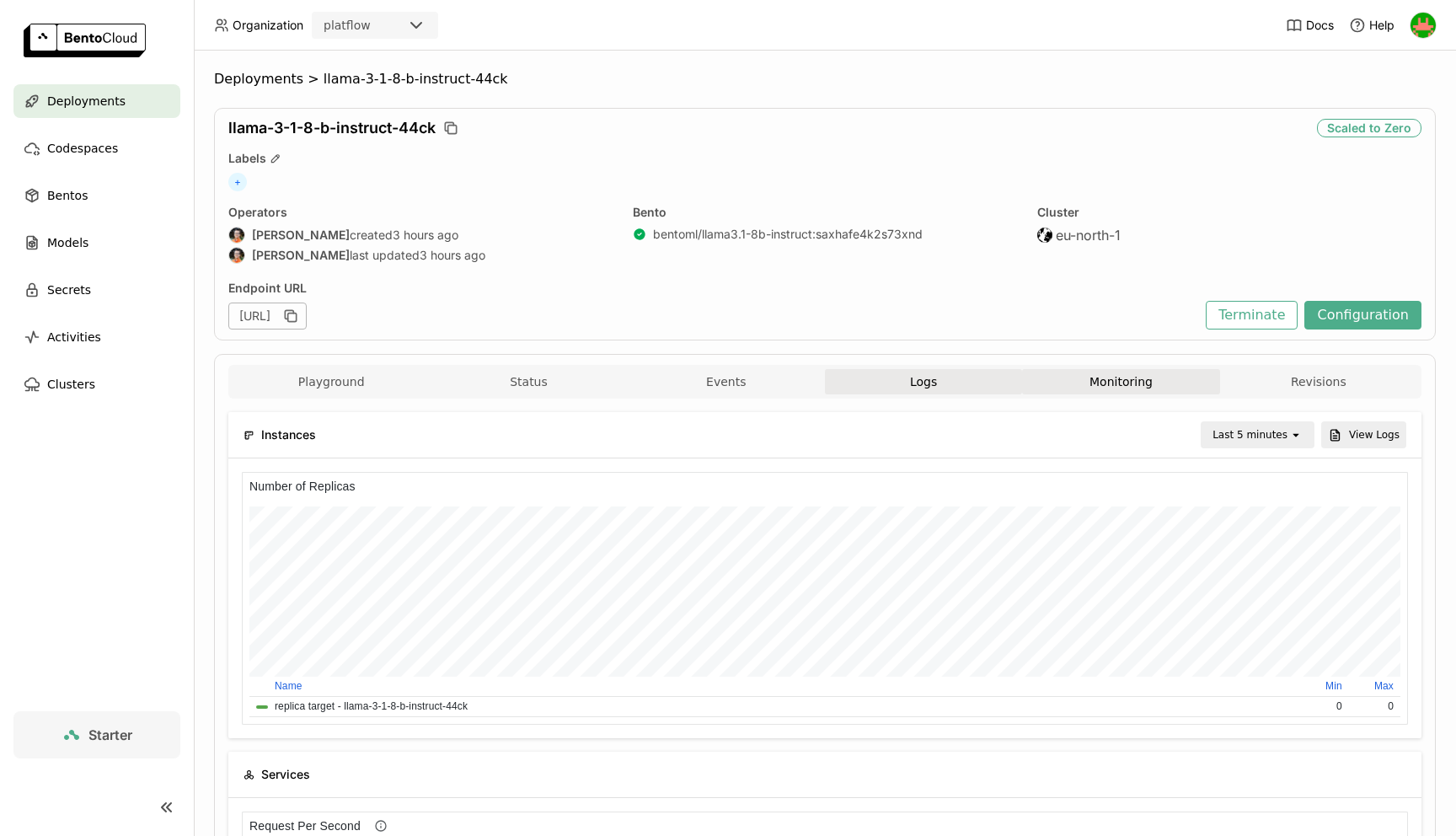
click at [984, 383] on button "Logs" at bounding box center [923, 382] width 197 height 25
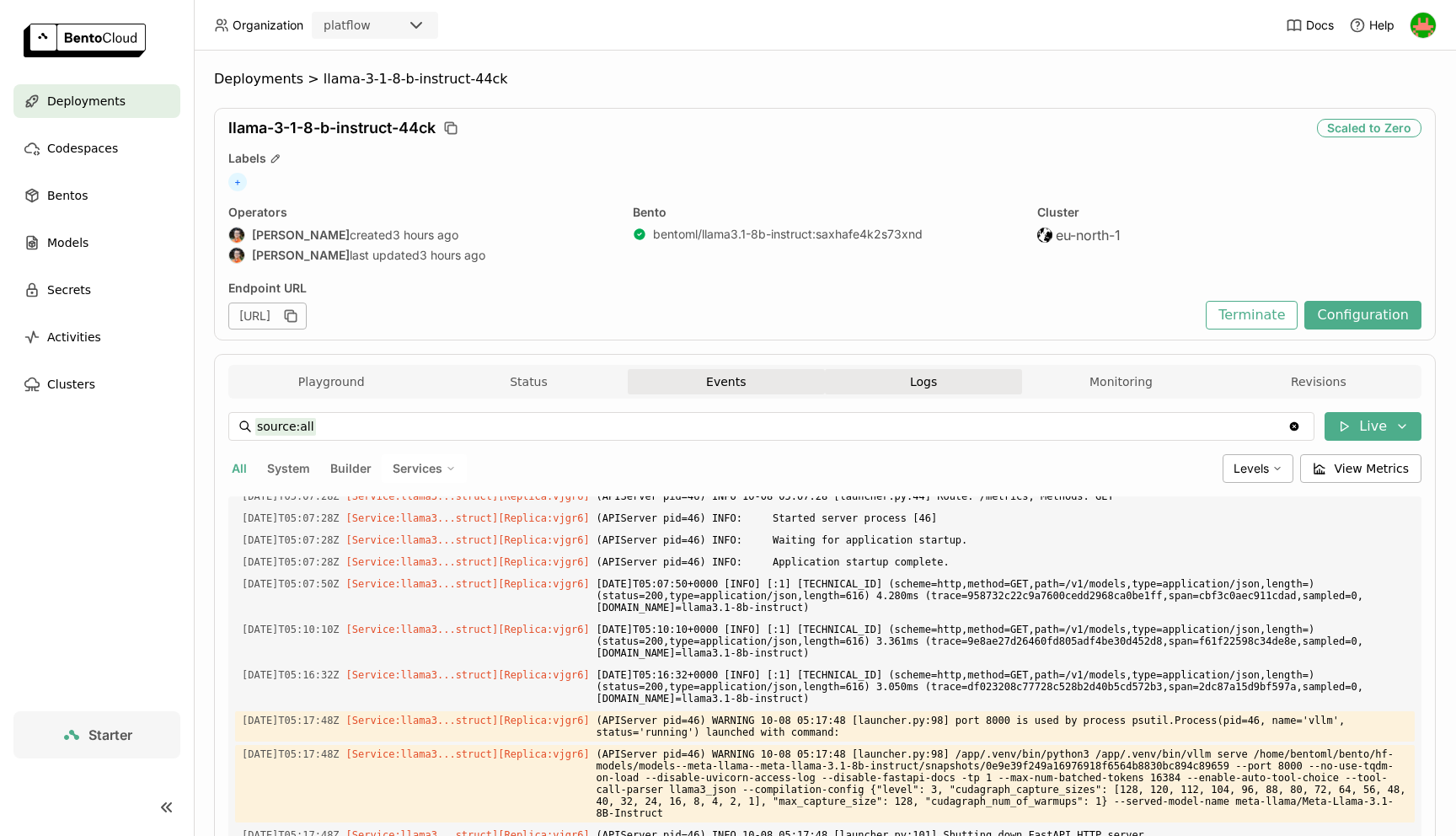
click at [788, 376] on button "Events" at bounding box center [726, 382] width 197 height 25
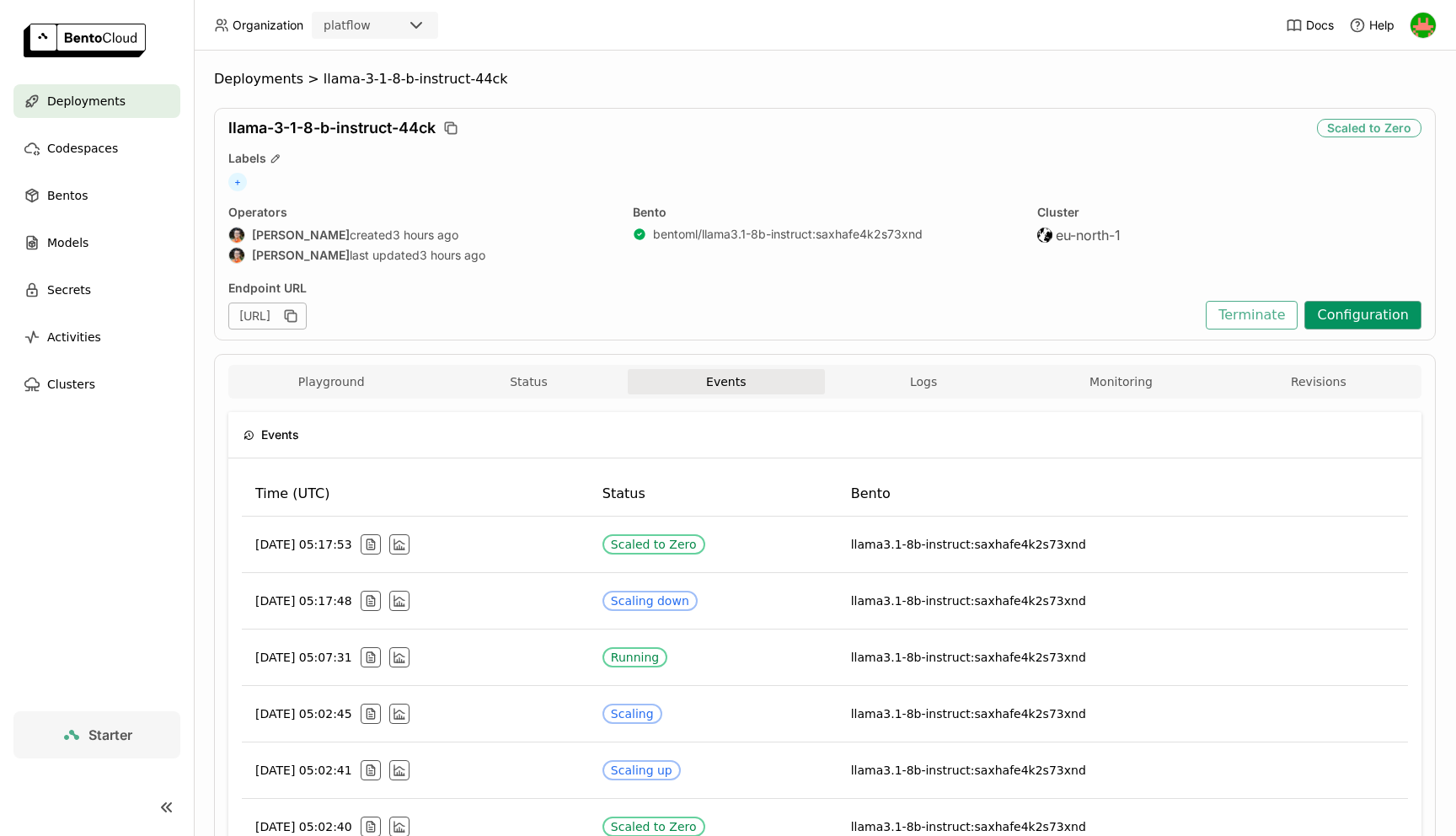
click at [1394, 307] on button "Configuration" at bounding box center [1364, 316] width 117 height 29
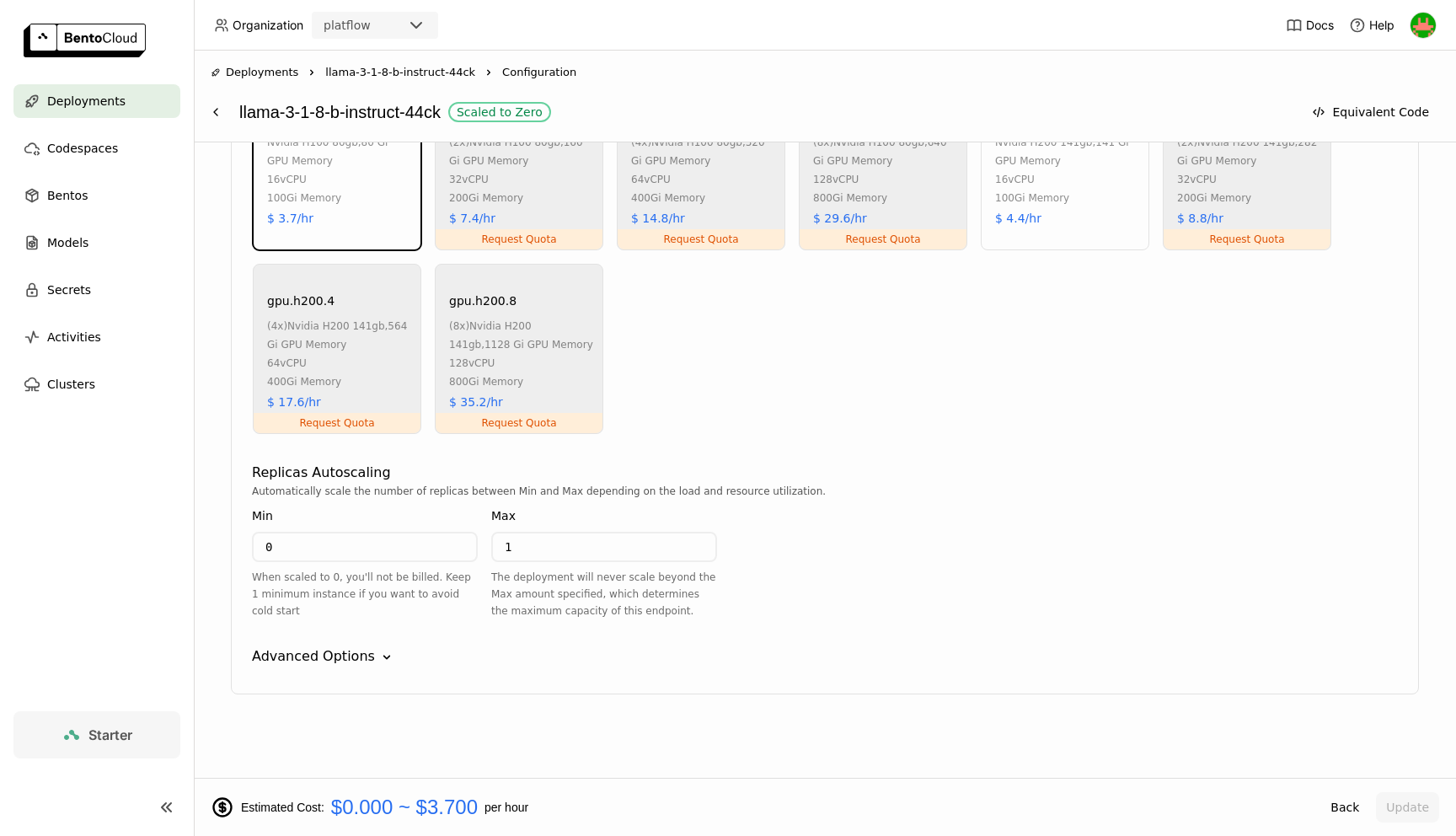
click at [360, 649] on div "Advanced Options" at bounding box center [314, 656] width 123 height 20
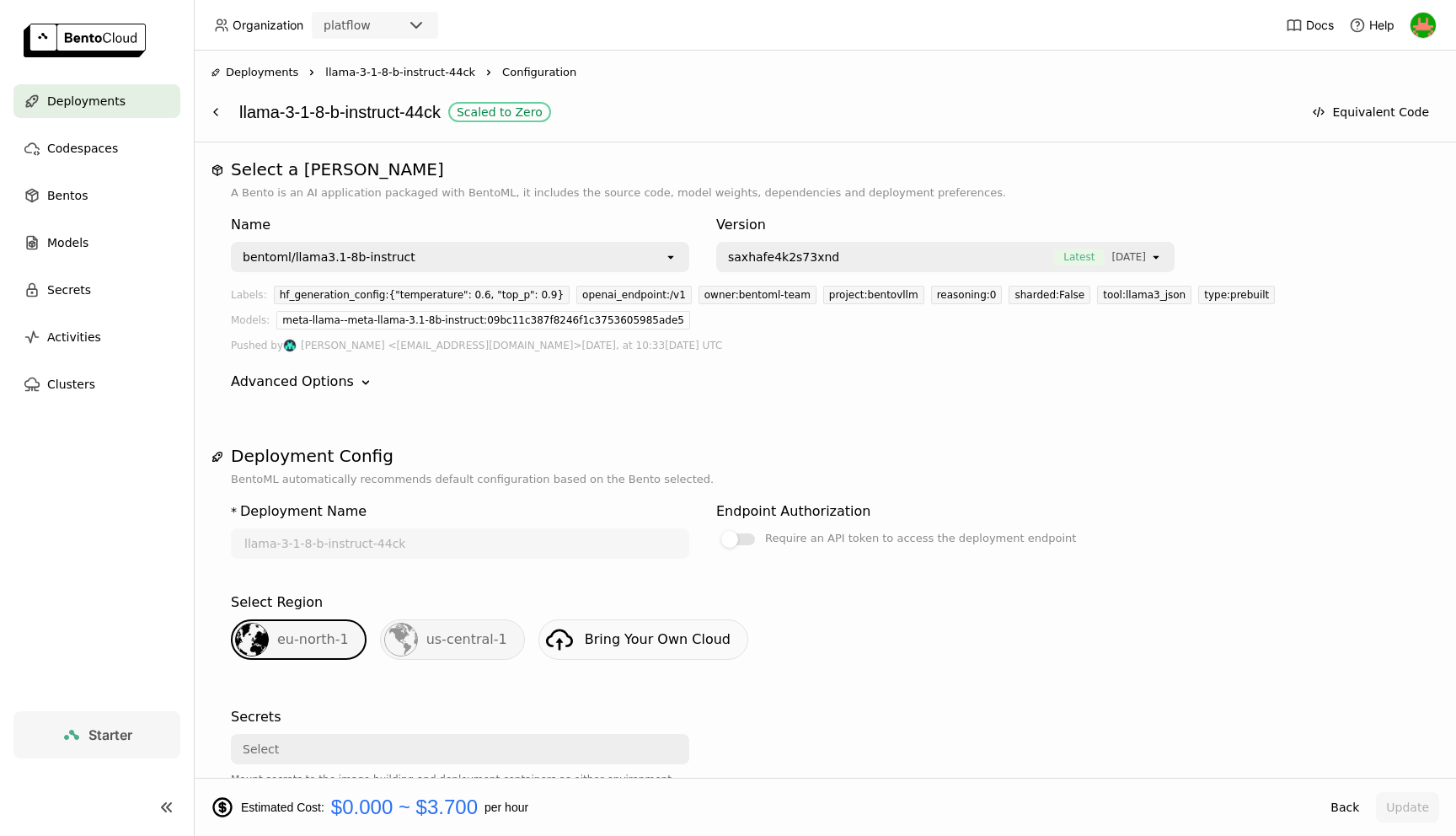
click at [283, 391] on div "Advanced Options" at bounding box center [293, 381] width 123 height 20
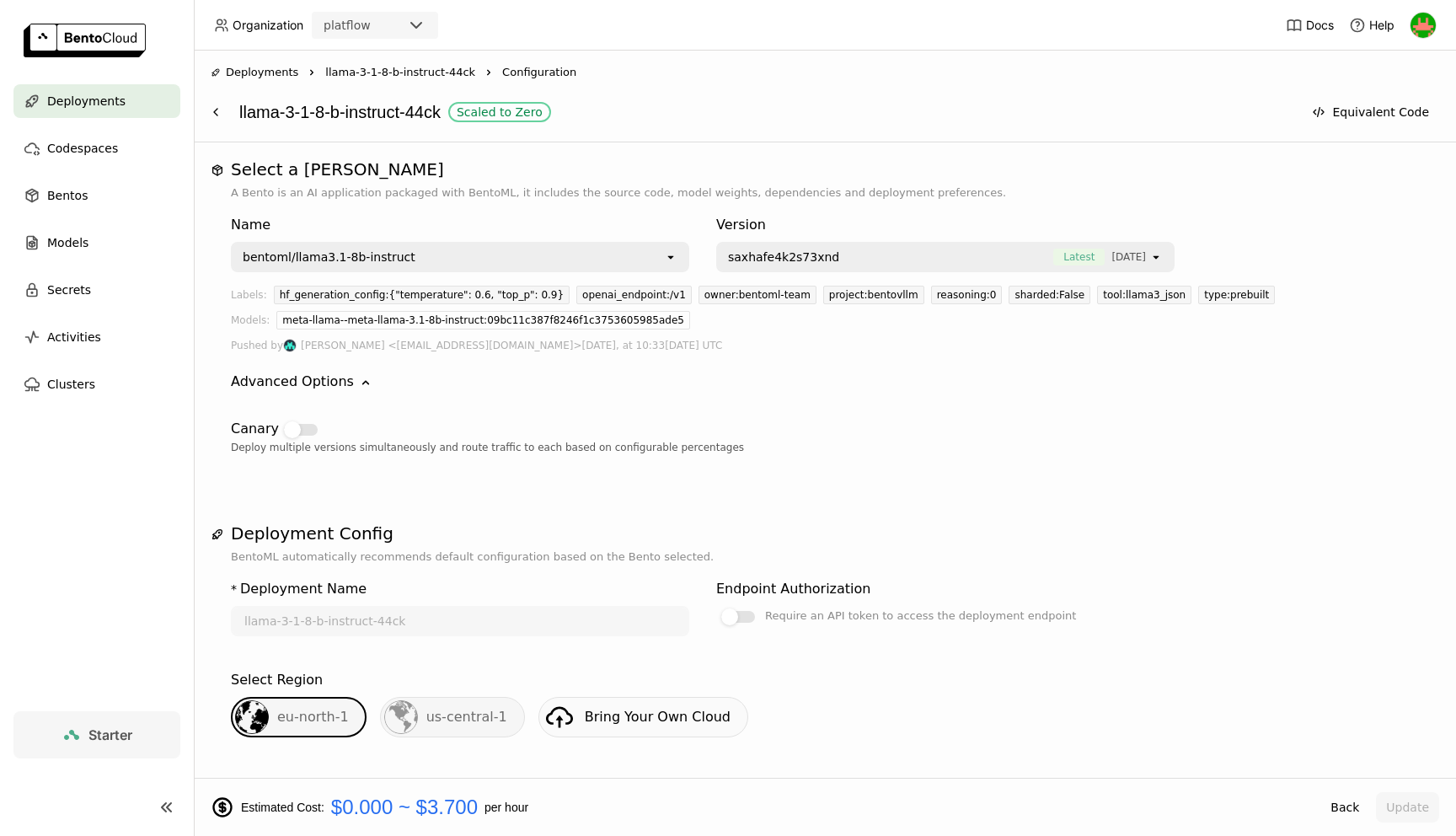
click at [283, 390] on div "Advanced Options" at bounding box center [293, 381] width 123 height 20
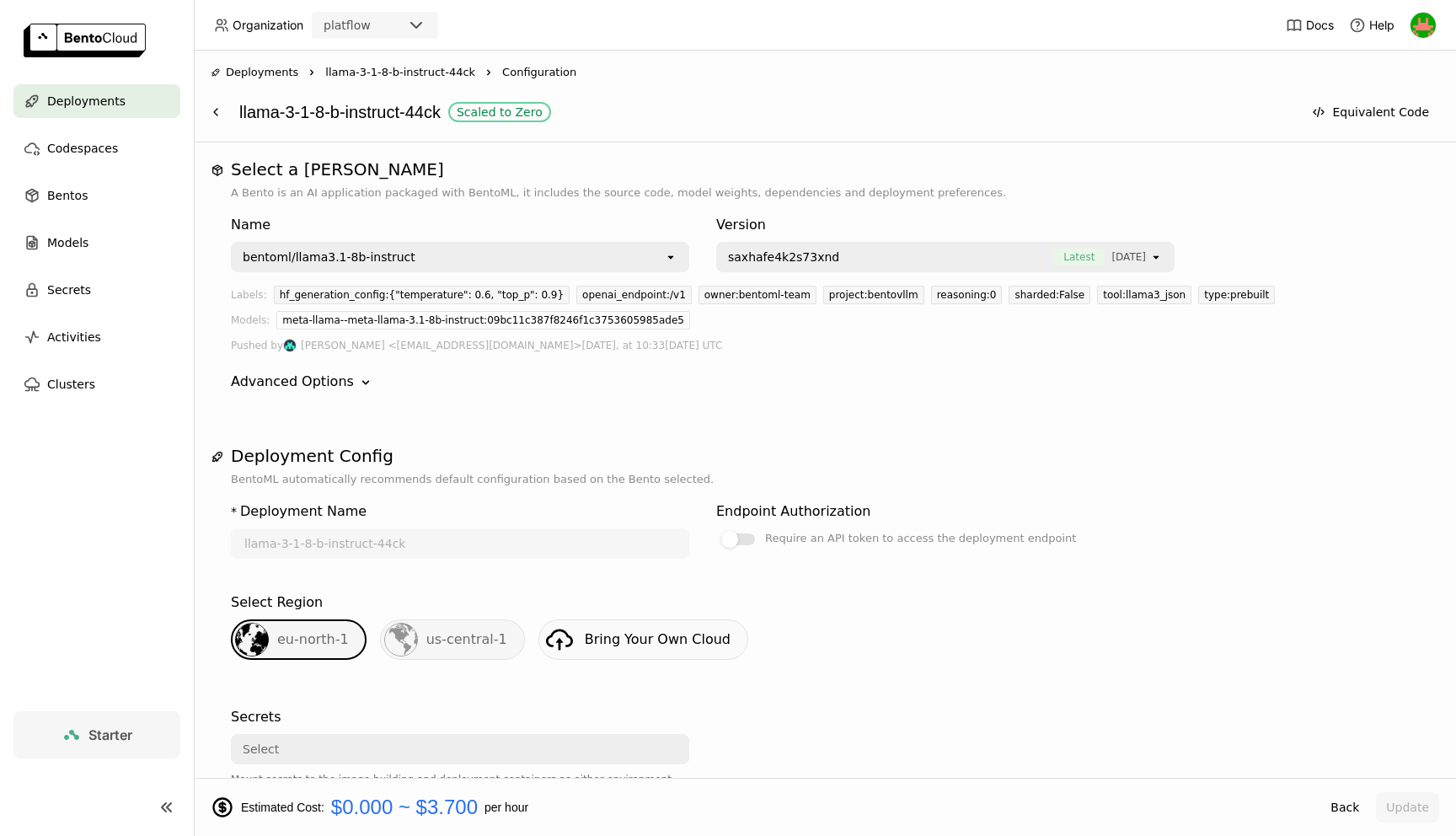
click at [283, 390] on div "Advanced Options" at bounding box center [293, 381] width 123 height 20
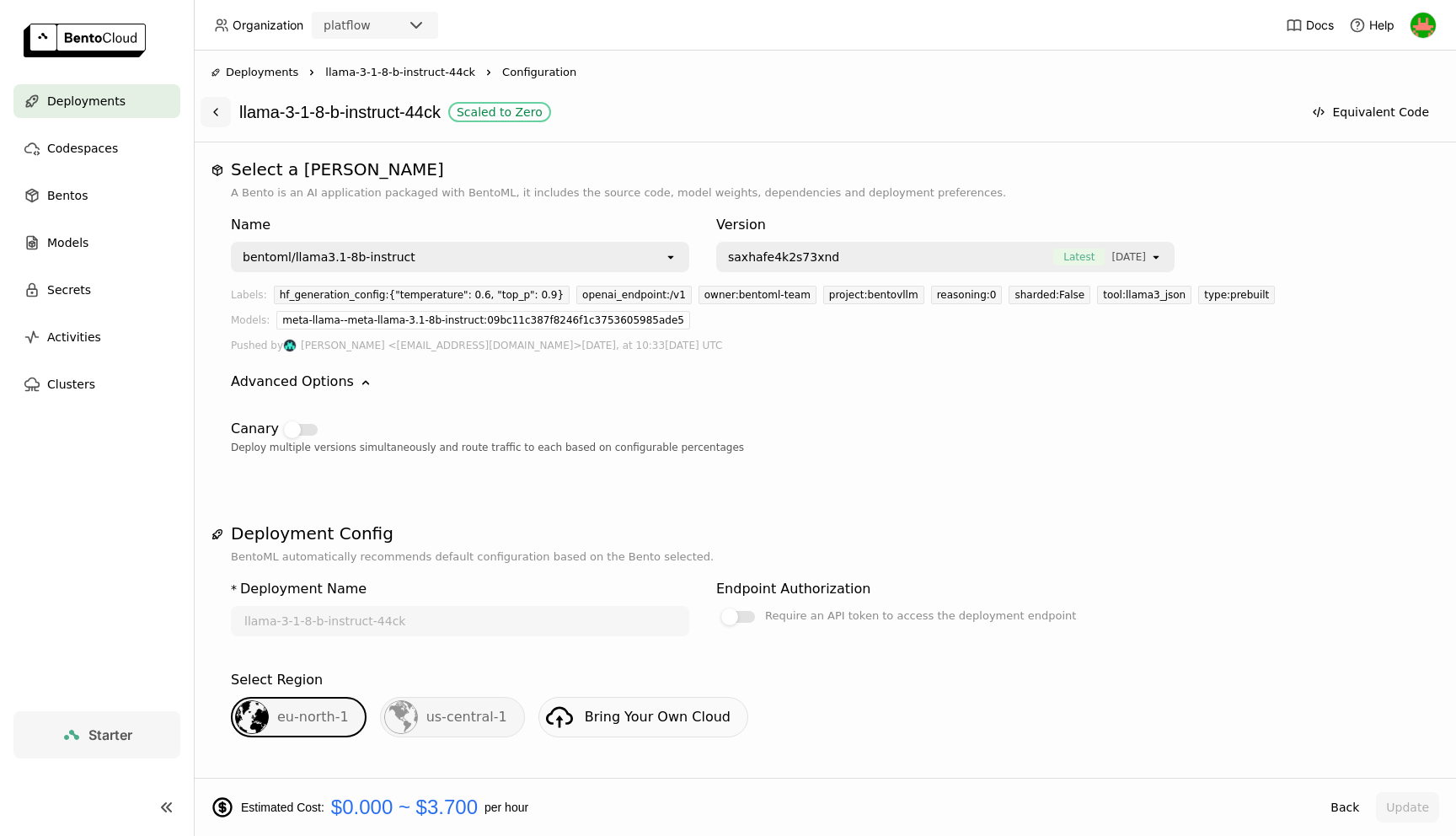
click at [226, 116] on button at bounding box center [216, 113] width 31 height 31
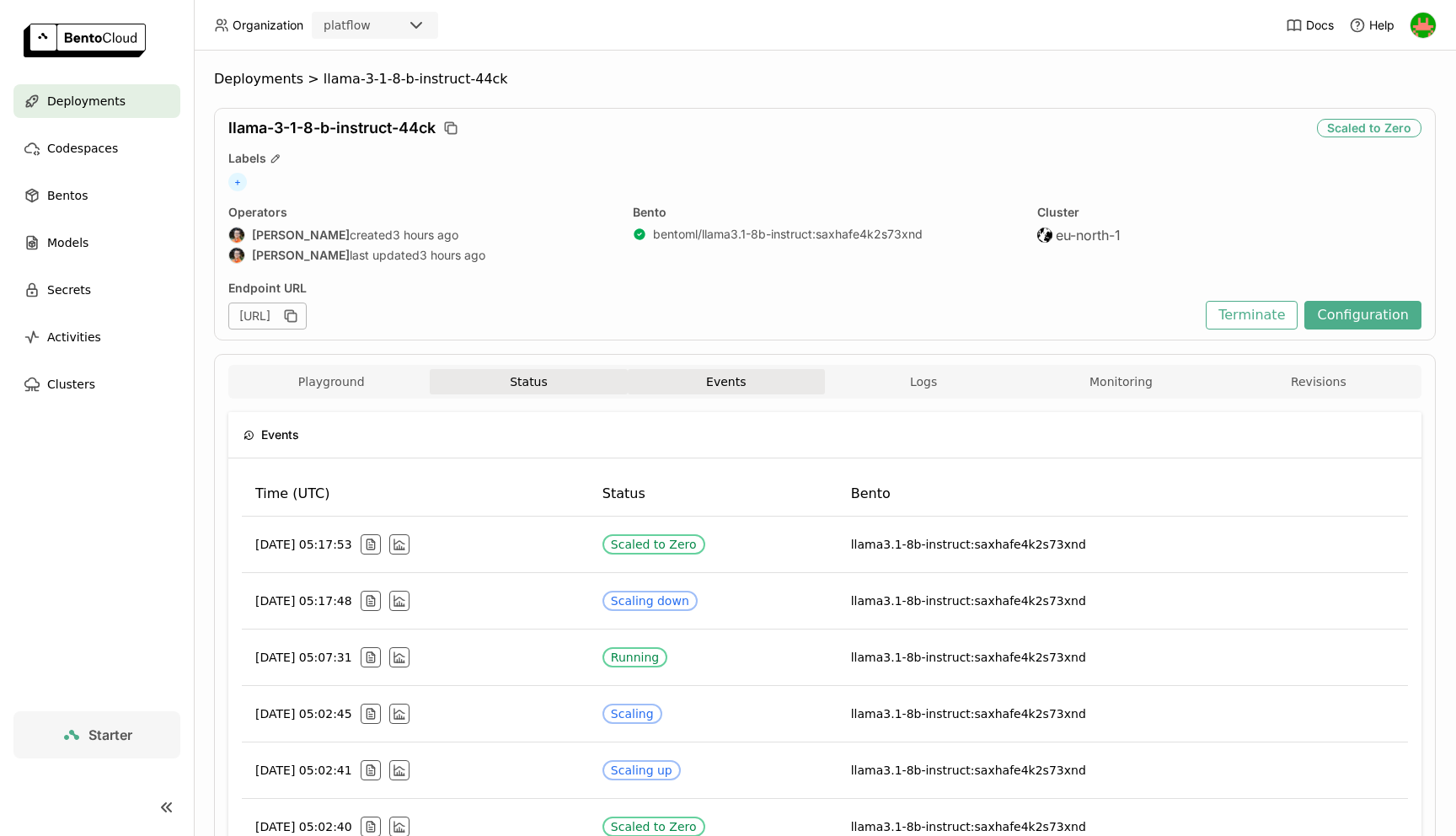
click at [532, 390] on button "Status" at bounding box center [528, 382] width 197 height 25
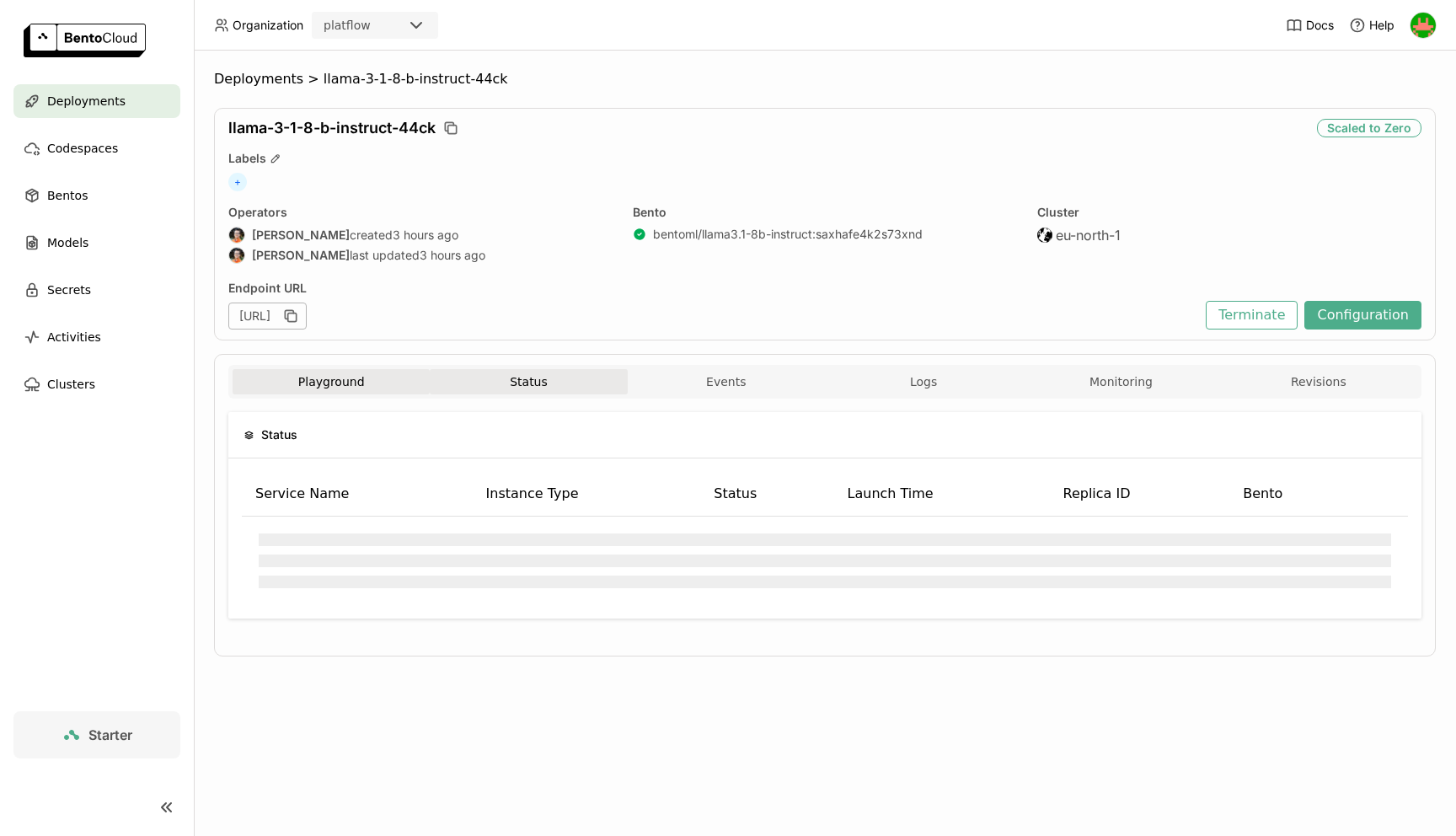
click at [371, 375] on button "Playground" at bounding box center [331, 382] width 197 height 25
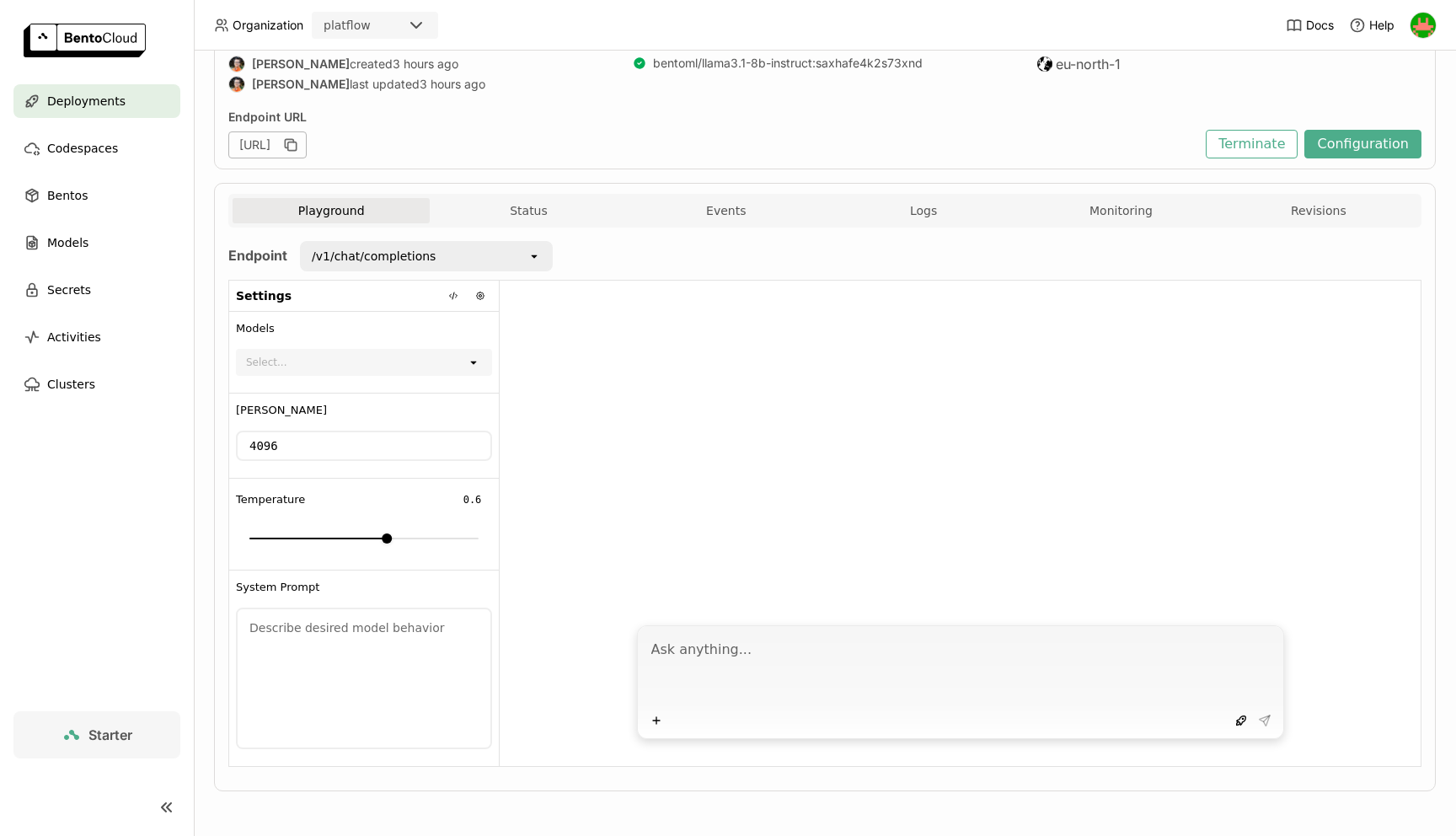
click at [422, 647] on textarea at bounding box center [364, 678] width 253 height 139
click at [733, 642] on textarea at bounding box center [962, 670] width 622 height 78
type textarea "test"
click at [1270, 721] on icon at bounding box center [1264, 721] width 13 height 13
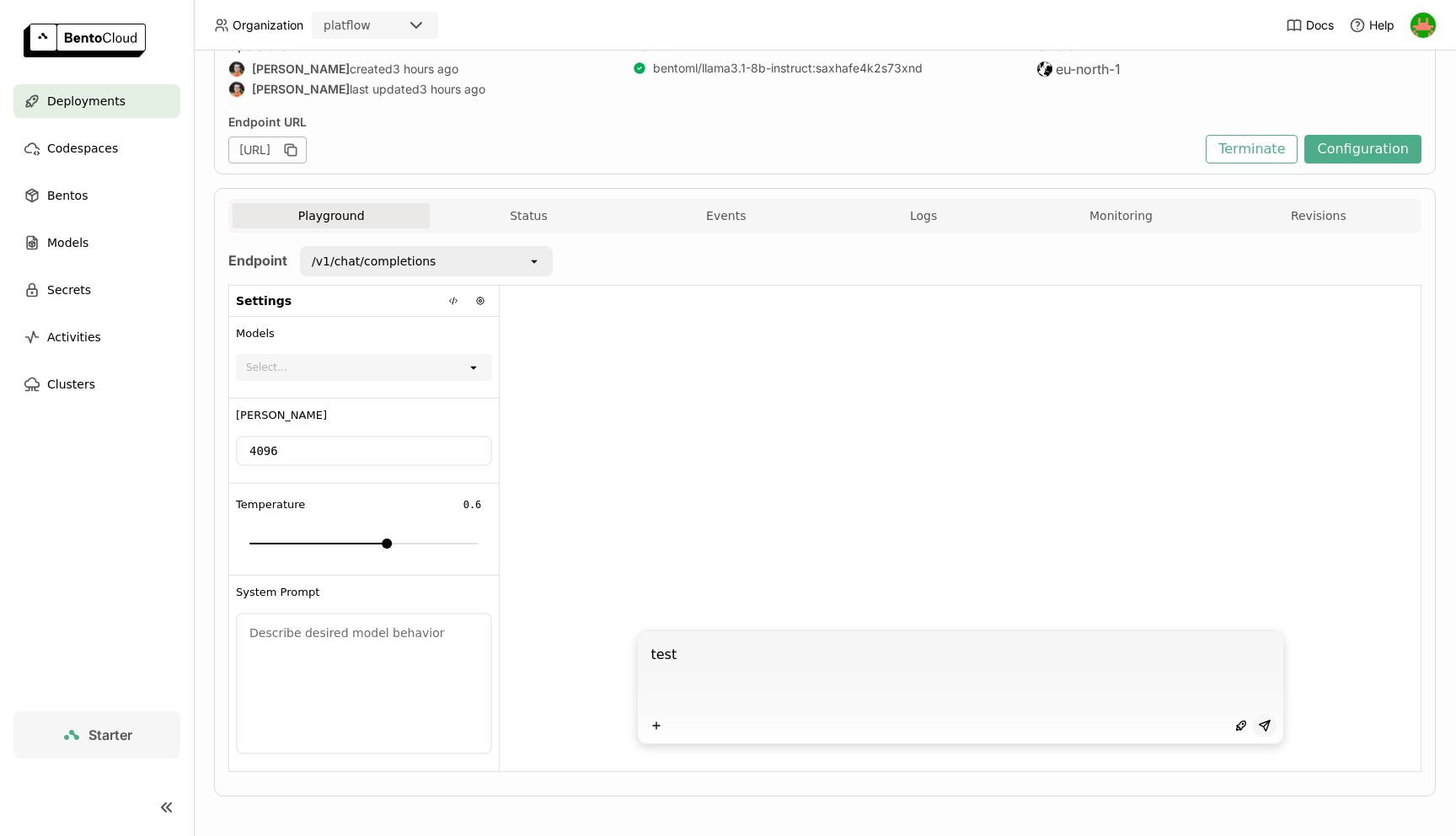
click at [1264, 719] on icon at bounding box center [1264, 725] width 13 height 13
click at [1239, 730] on icon at bounding box center [1241, 725] width 13 height 13
click at [1262, 729] on icon at bounding box center [1264, 725] width 13 height 13
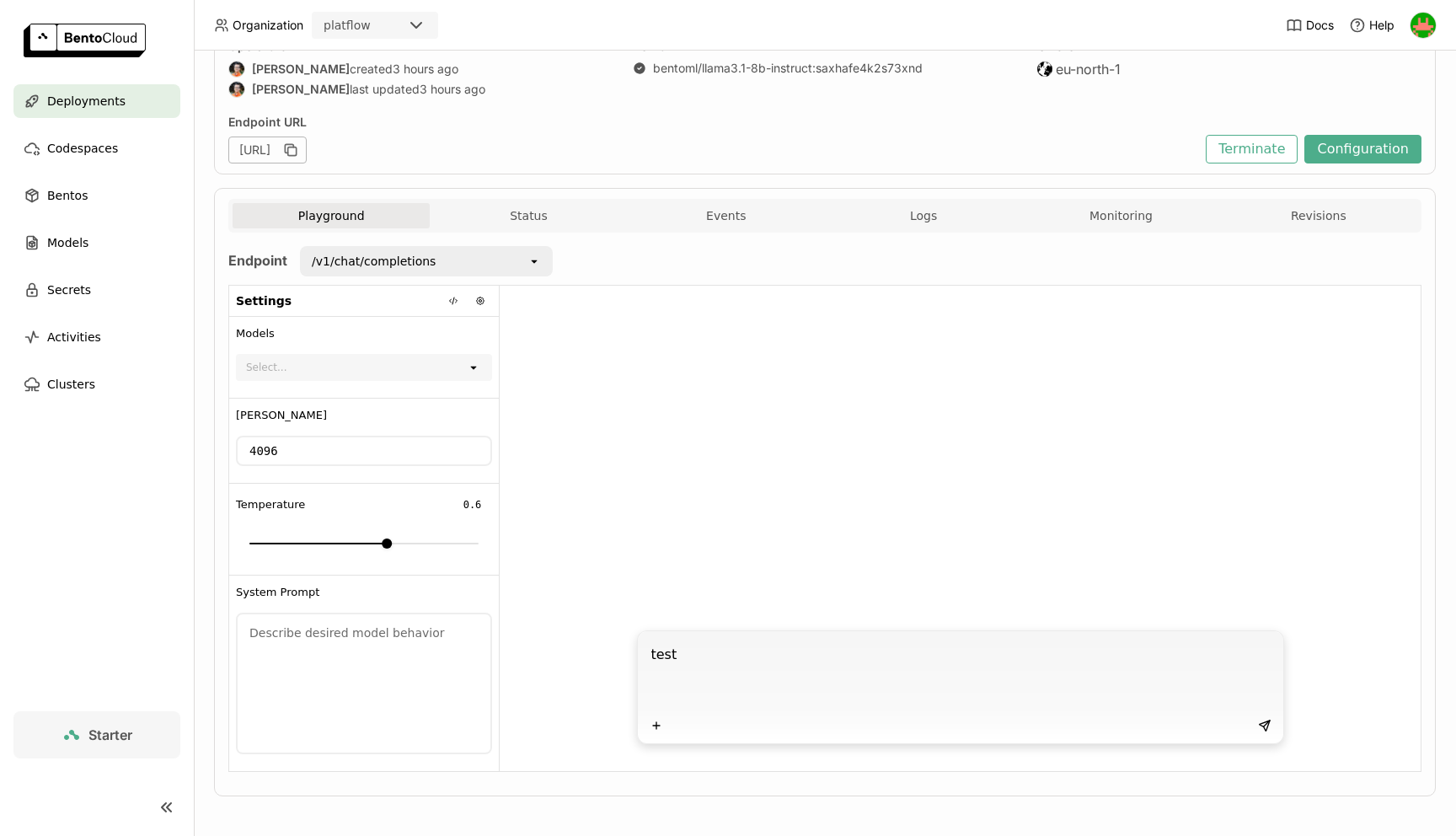
click at [1166, 684] on textarea "test" at bounding box center [962, 674] width 622 height 78
paste textarea "test"
type textarea "test"
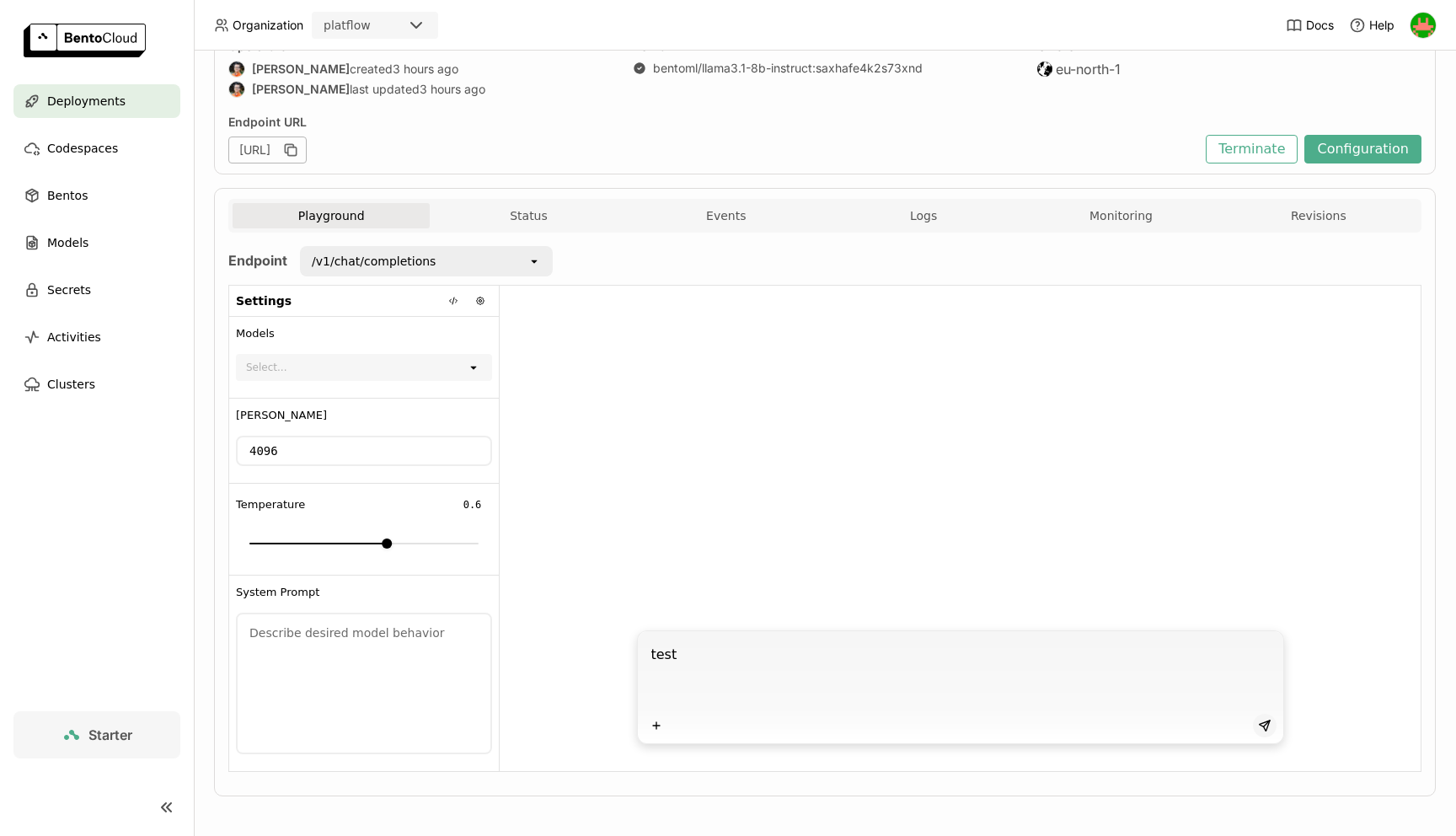
click at [1271, 725] on button at bounding box center [1264, 725] width 24 height 24
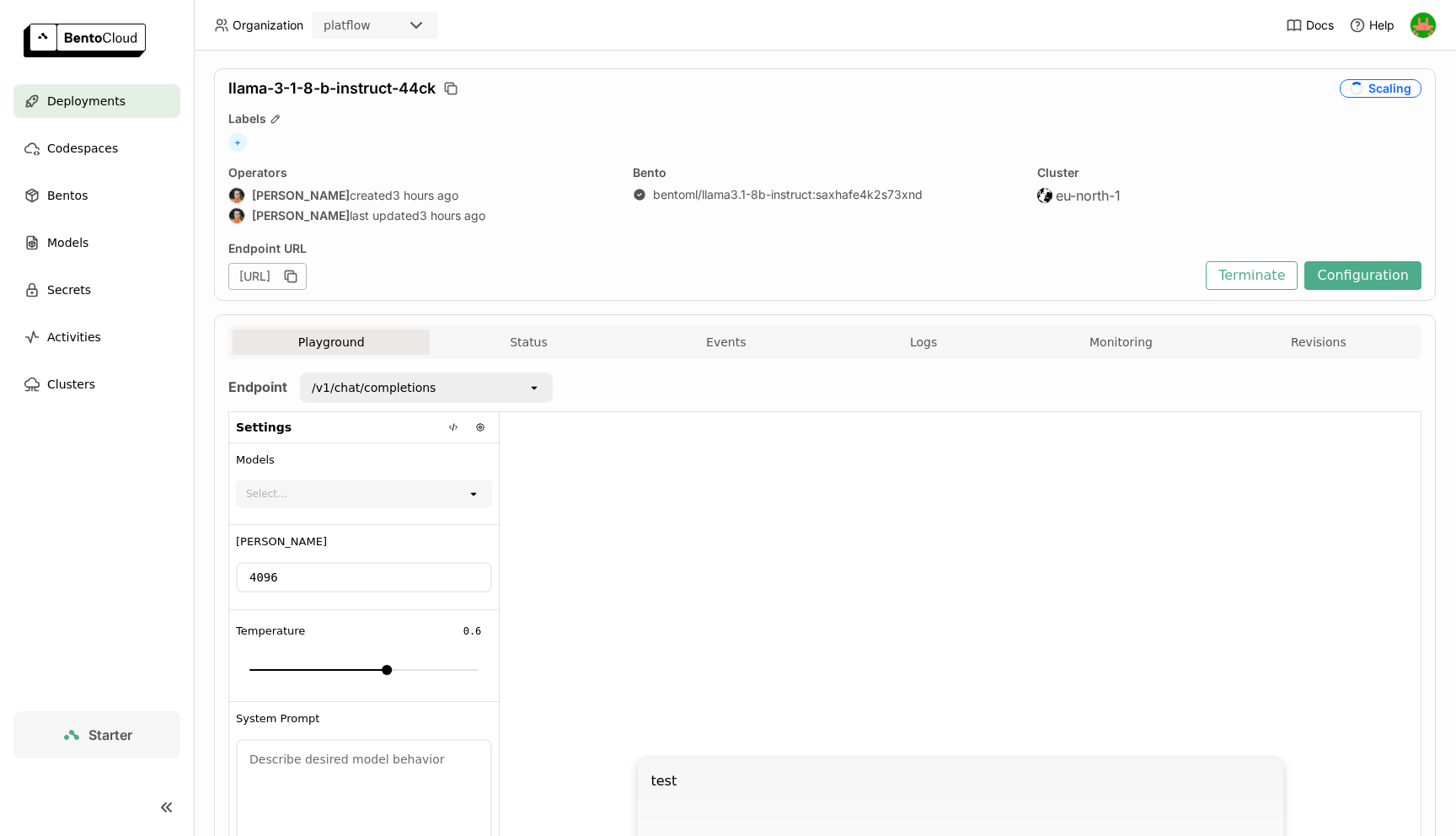
scroll to position [45, 0]
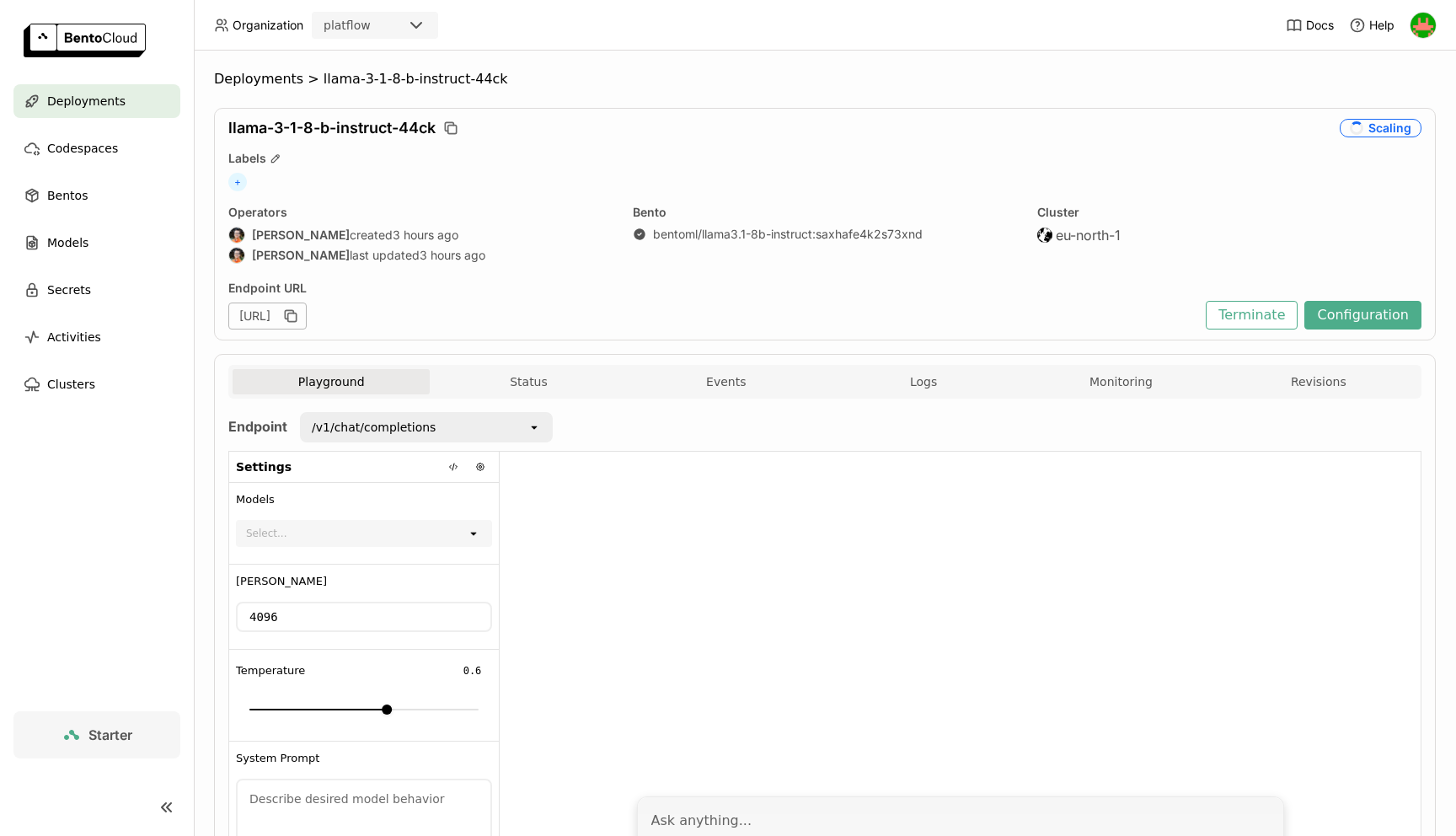
click at [568, 161] on div "Labels" at bounding box center [825, 159] width 1193 height 15
click at [1378, 125] on div "Scaling" at bounding box center [1380, 127] width 82 height 18
click at [1363, 131] on icon "loading" at bounding box center [1357, 128] width 16 height 16
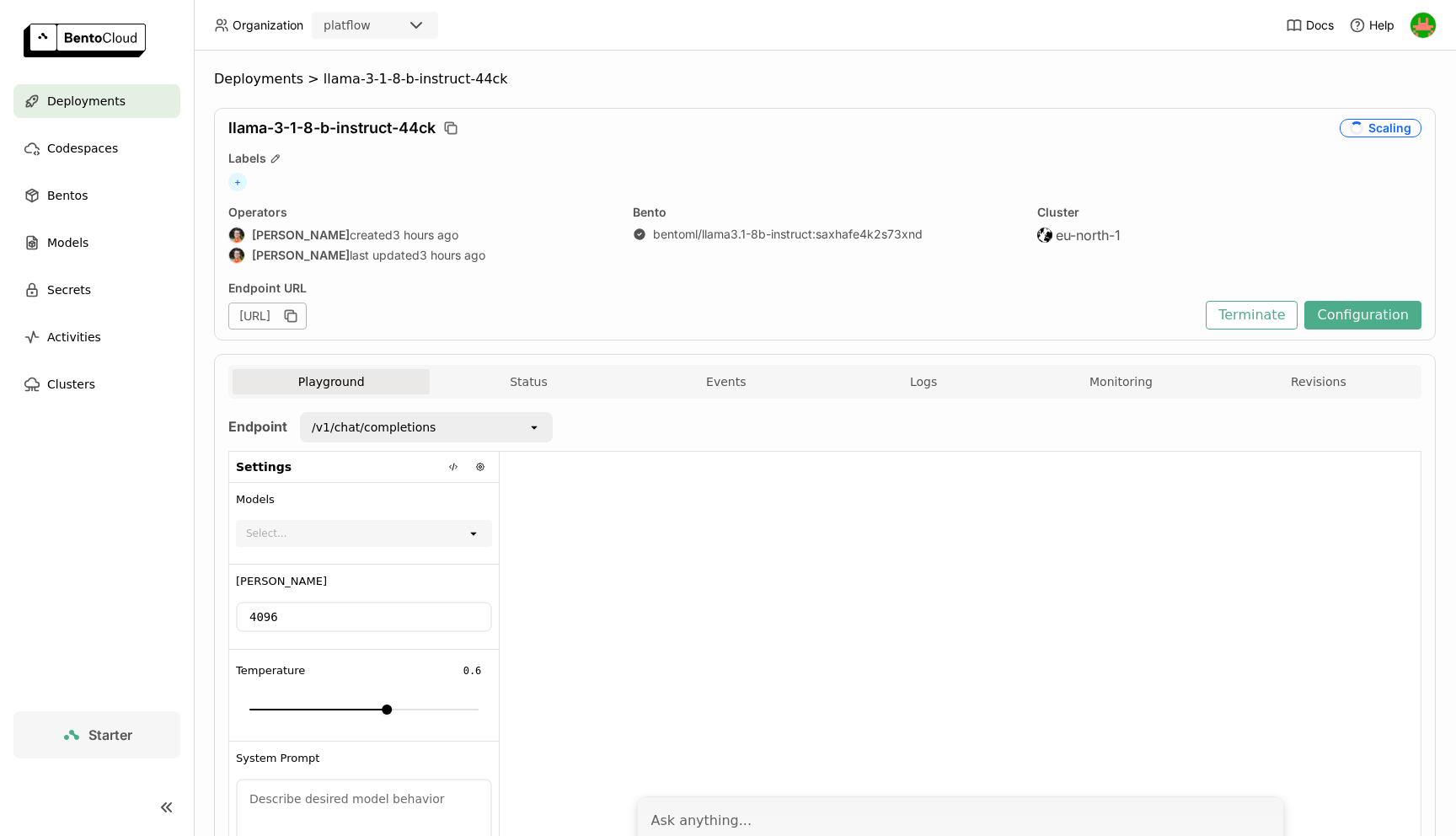
click at [1363, 131] on icon "loading" at bounding box center [1357, 128] width 15 height 15
click at [1392, 132] on div "Scaling" at bounding box center [1380, 127] width 82 height 18
click at [1359, 130] on icon "loading" at bounding box center [1357, 128] width 13 height 13
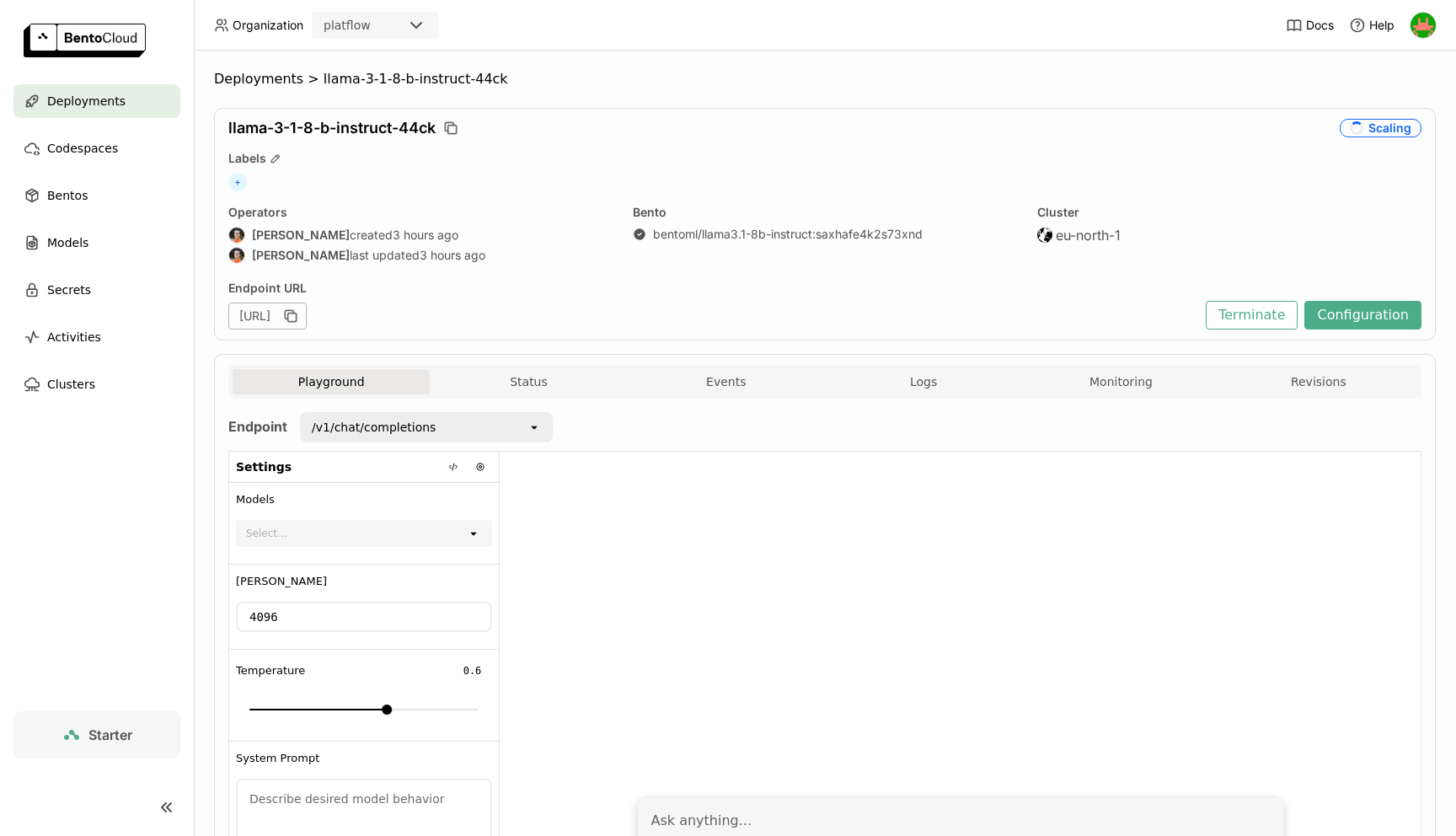
click at [1359, 130] on icon "loading" at bounding box center [1357, 128] width 16 height 16
click at [1383, 130] on div "Scaling" at bounding box center [1380, 127] width 82 height 18
